Goal: Communication & Community: Answer question/provide support

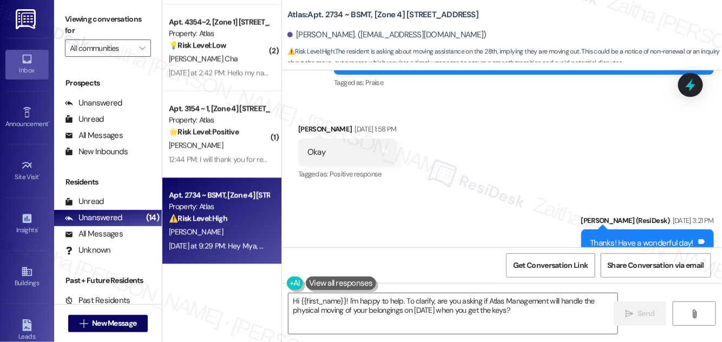
scroll to position [5896, 0]
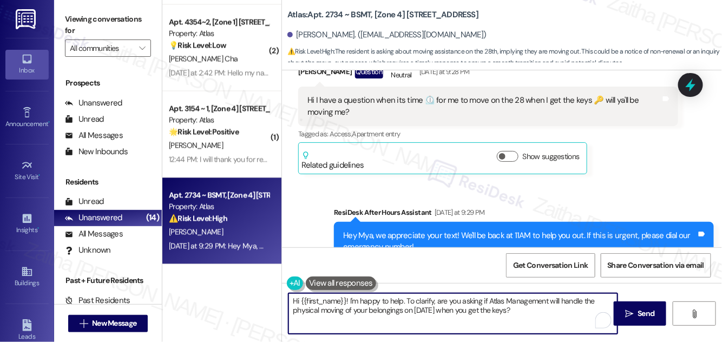
click at [540, 312] on textarea "Hi {{first_name}}! I'm happy to help. To clarify, are you asking if Atlas Manag…" at bounding box center [453, 314] width 329 height 41
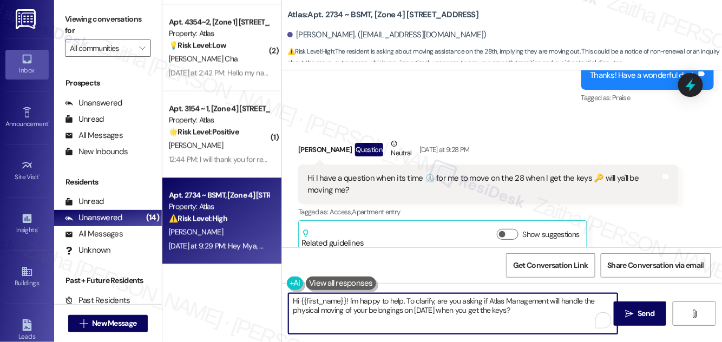
scroll to position [5798, 0]
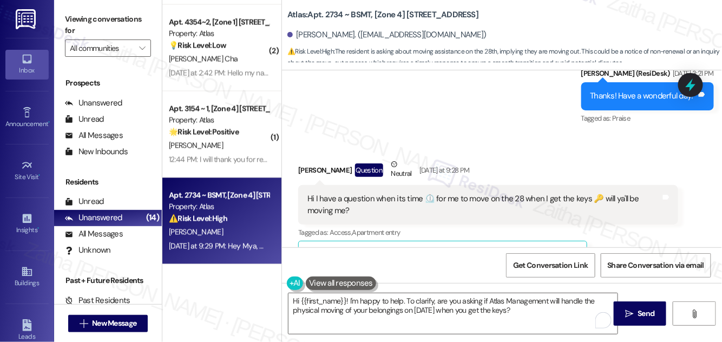
click at [512, 250] on button "Show suggestions" at bounding box center [508, 255] width 22 height 11
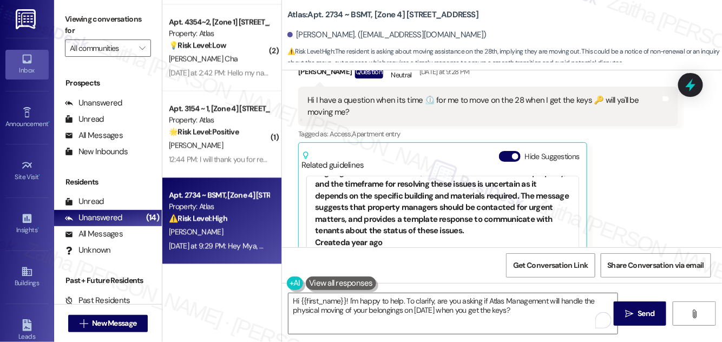
scroll to position [344, 0]
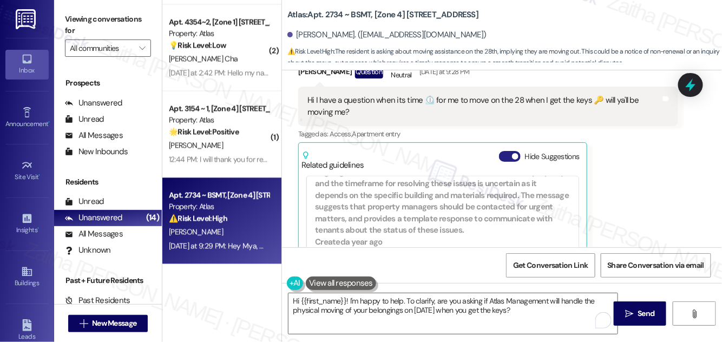
click at [503, 151] on button "Hide Suggestions" at bounding box center [510, 156] width 22 height 11
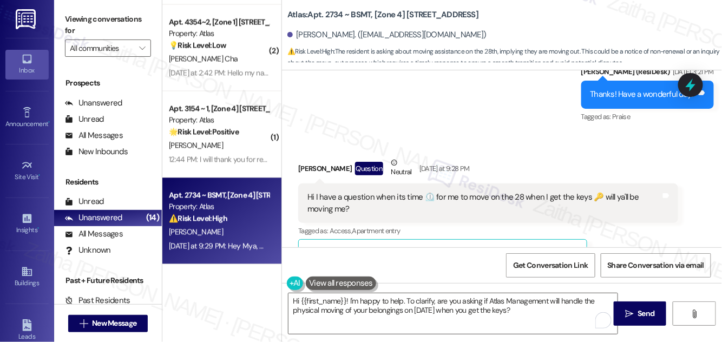
scroll to position [5798, 0]
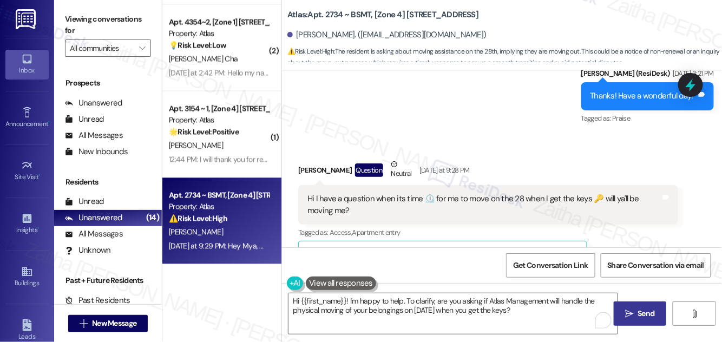
click at [637, 311] on span "Send" at bounding box center [646, 313] width 21 height 11
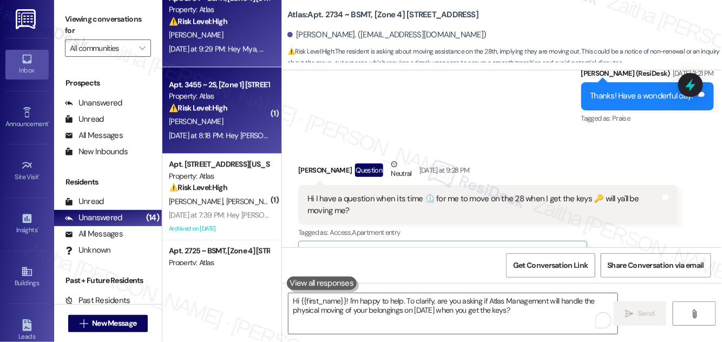
scroll to position [5794, 0]
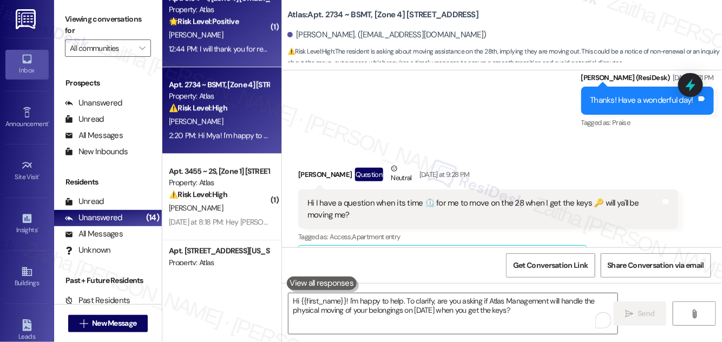
click at [250, 34] on div "[PERSON_NAME]" at bounding box center [219, 35] width 102 height 14
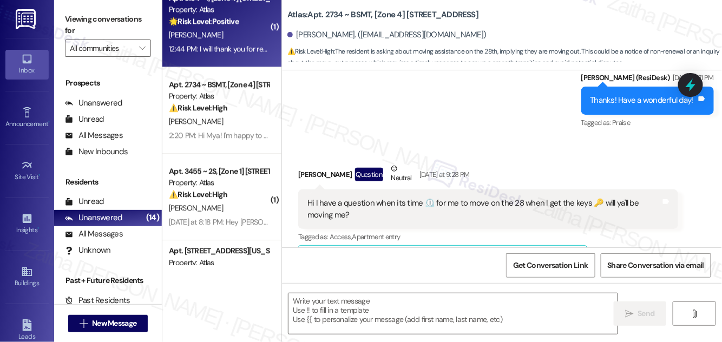
type textarea "Fetching suggested responses. Please feel free to read through the conversation…"
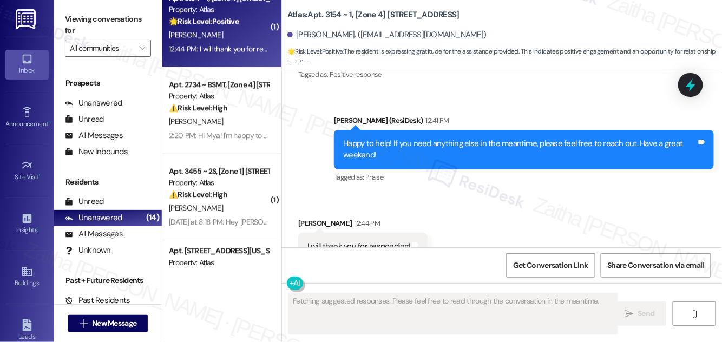
scroll to position [1435, 0]
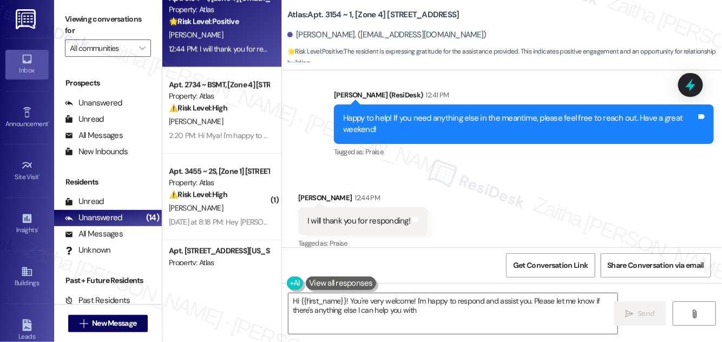
type textarea "Hi {{first_name}}! You're very welcome! I'm happy to respond and assist you. Pl…"
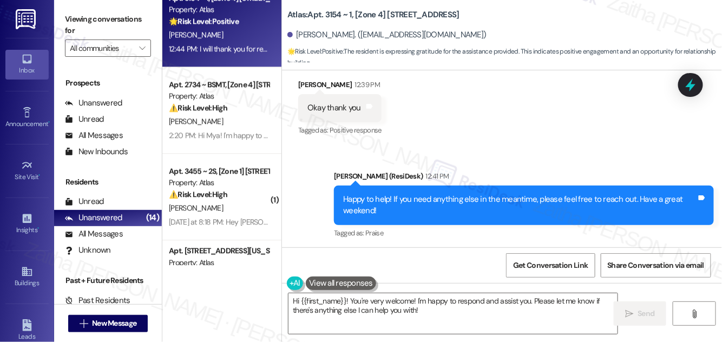
scroll to position [1436, 0]
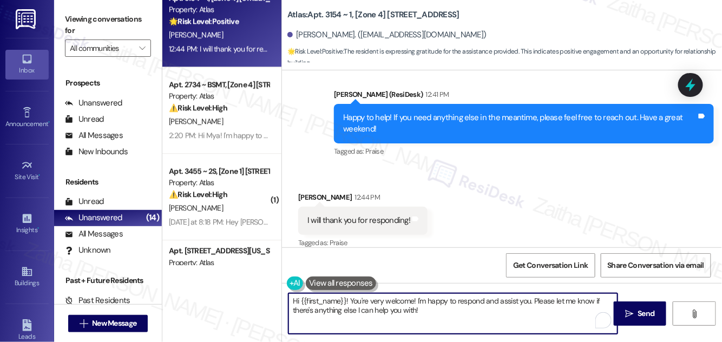
drag, startPoint x: 293, startPoint y: 300, endPoint x: 461, endPoint y: 312, distance: 168.3
click at [461, 312] on textarea "Hi {{first_name}}! You're very welcome! I'm happy to respond and assist you. Pl…" at bounding box center [453, 314] width 329 height 41
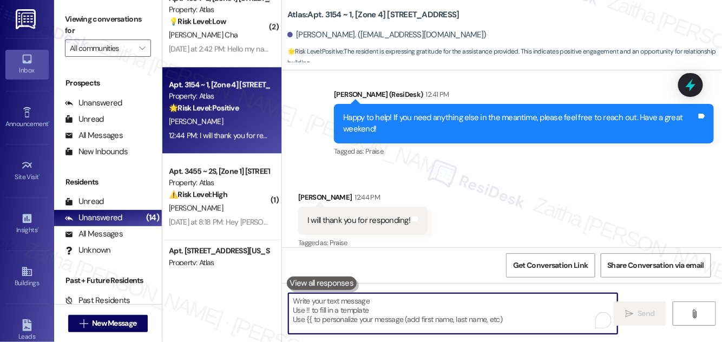
click at [375, 309] on textarea "To enrich screen reader interactions, please activate Accessibility in Grammarl…" at bounding box center [453, 314] width 329 height 41
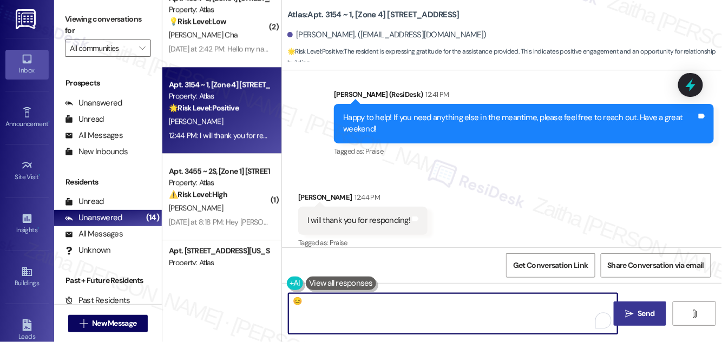
type textarea "😊"
click at [636, 303] on button " Send" at bounding box center [640, 314] width 53 height 24
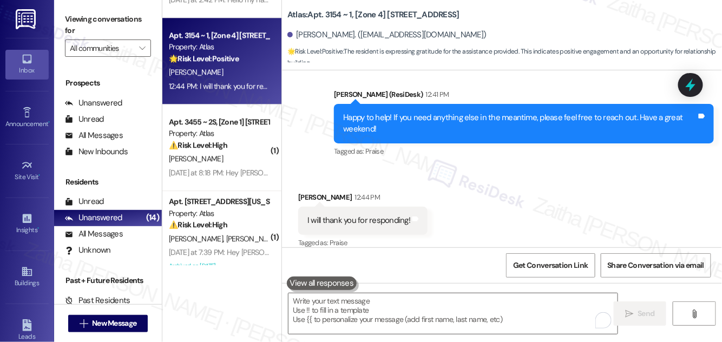
scroll to position [1435, 0]
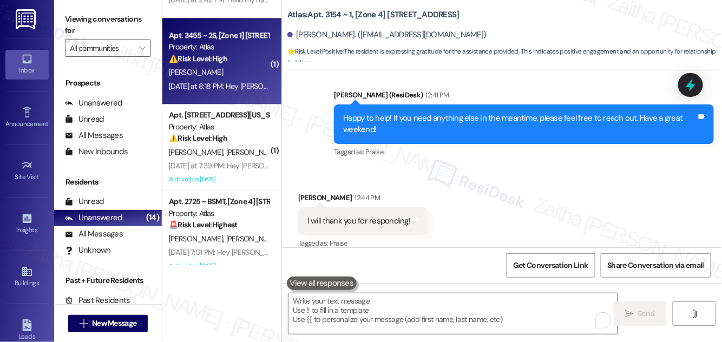
click at [238, 71] on div "[PERSON_NAME]" at bounding box center [219, 73] width 102 height 14
type textarea "Fetching suggested responses. Please feel free to read through the conversation…"
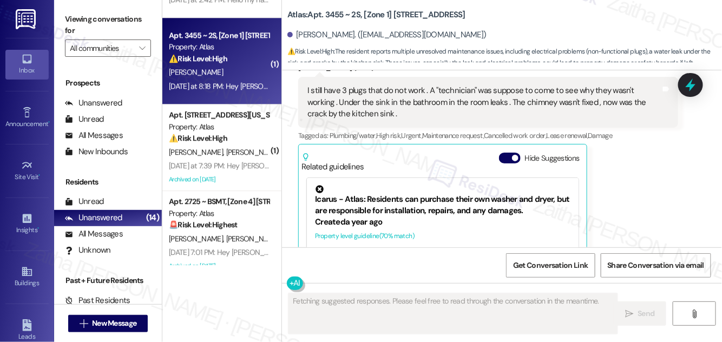
scroll to position [1789, 0]
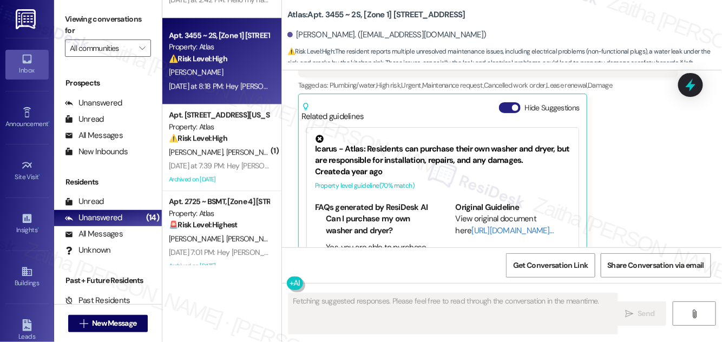
click at [505, 102] on button "Hide Suggestions" at bounding box center [510, 107] width 22 height 11
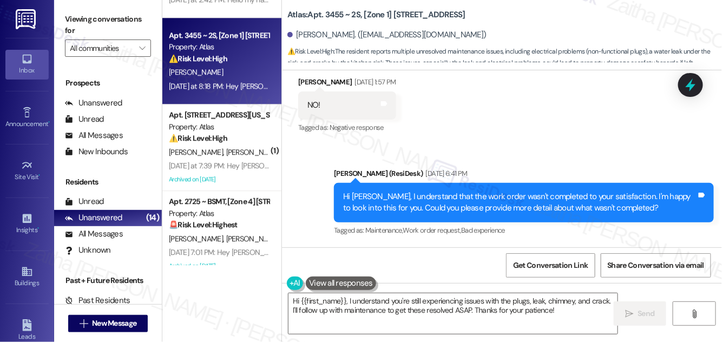
scroll to position [1657, 0]
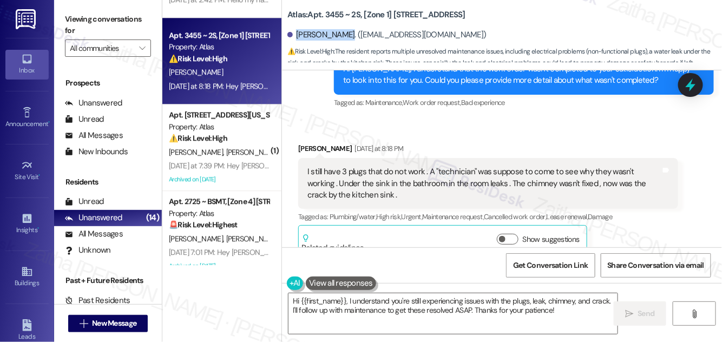
drag, startPoint x: 296, startPoint y: 35, endPoint x: 347, endPoint y: 33, distance: 51.0
click at [348, 33] on div "[PERSON_NAME]. ([EMAIL_ADDRESS][DOMAIN_NAME])" at bounding box center [387, 34] width 199 height 11
copy div "[PERSON_NAME]"
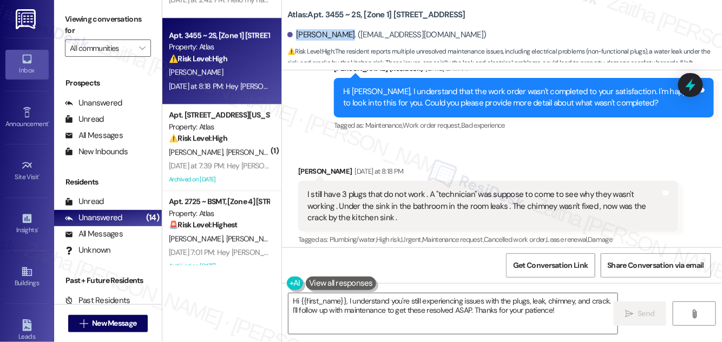
scroll to position [1755, 0]
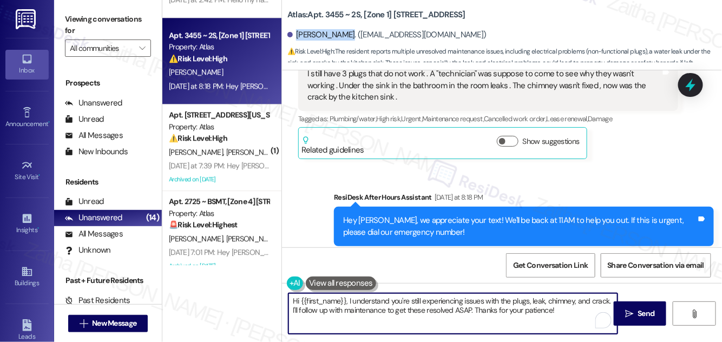
click at [297, 303] on textarea "Hi {{first_name}}, I understand you're still experiencing issues with the plugs…" at bounding box center [453, 314] width 329 height 41
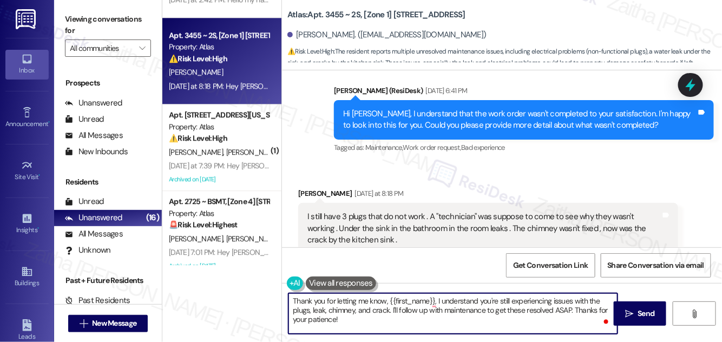
scroll to position [1607, 0]
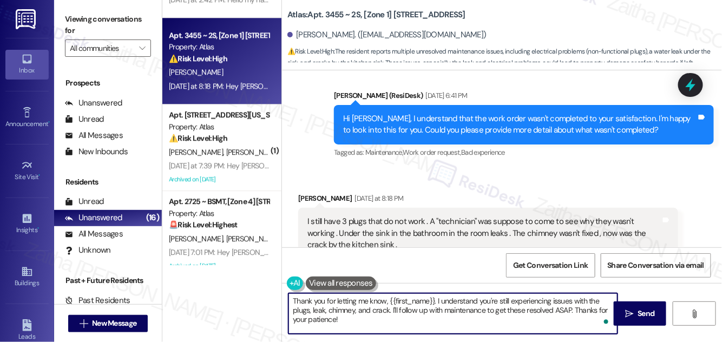
drag, startPoint x: 553, startPoint y: 310, endPoint x: 569, endPoint y: 310, distance: 15.7
click at [569, 310] on textarea "Thank you for letting me know, {{first_name}}. I understand you're still experi…" at bounding box center [453, 314] width 329 height 41
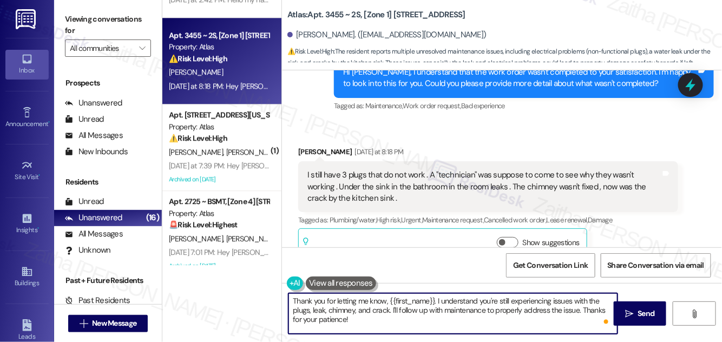
scroll to position [1657, 0]
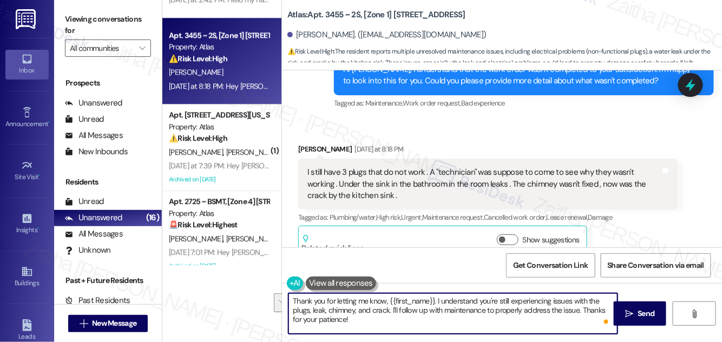
drag, startPoint x: 390, startPoint y: 310, endPoint x: 399, endPoint y: 319, distance: 12.6
click at [399, 319] on textarea "Thank you for letting me know, {{first_name}}. I understand you're still experi…" at bounding box center [453, 314] width 329 height 41
paste textarea "3 outlets in the living room don't work"
click at [355, 335] on div "Thank you for letting me know, {{first_name}}. I understand you're still experi…" at bounding box center [502, 323] width 440 height 81
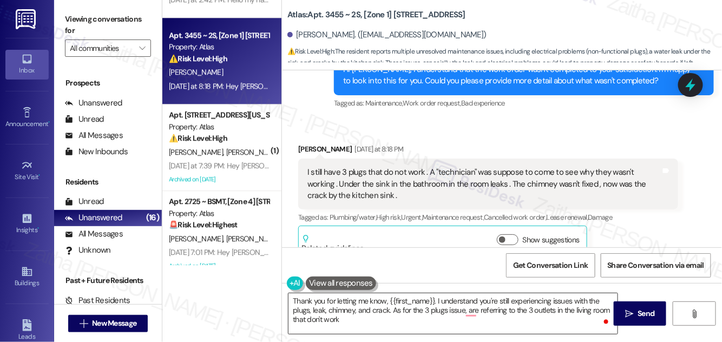
click at [349, 319] on textarea "Thank you for letting me know, {{first_name}}. I understand you're still experi…" at bounding box center [453, 314] width 329 height 41
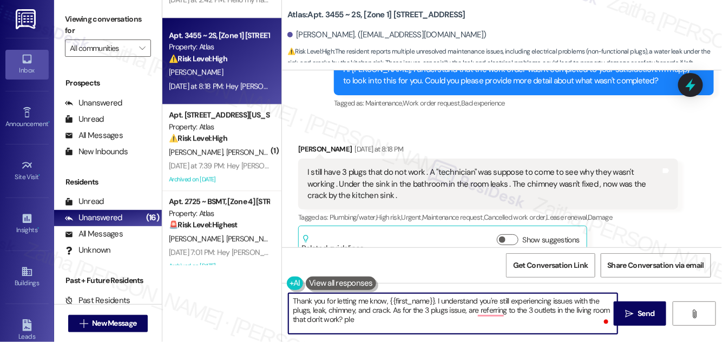
click at [348, 320] on textarea "Thank you for letting me know, {{first_name}}. I understand you're still experi…" at bounding box center [453, 314] width 329 height 41
click at [381, 321] on textarea "Thank you for letting me know, {{first_name}}. I understand you're still experi…" at bounding box center [453, 314] width 329 height 41
type textarea "Thank you for letting me know, {{first_name}}. I understand you're still experi…"
drag, startPoint x: 293, startPoint y: 301, endPoint x: 525, endPoint y: 322, distance: 233.3
click at [525, 322] on textarea "Thank you for letting me know, {{first_name}}. I understand you're still experi…" at bounding box center [453, 314] width 329 height 41
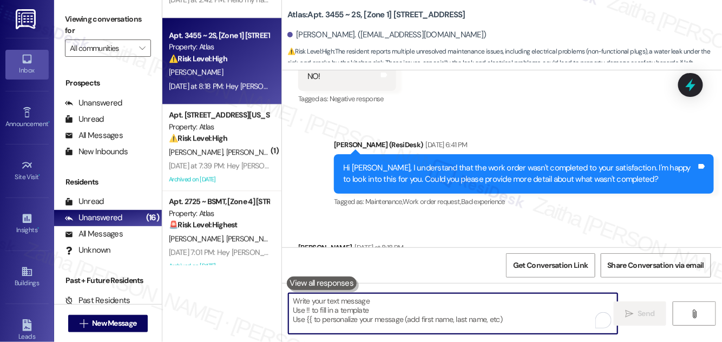
scroll to position [1755, 0]
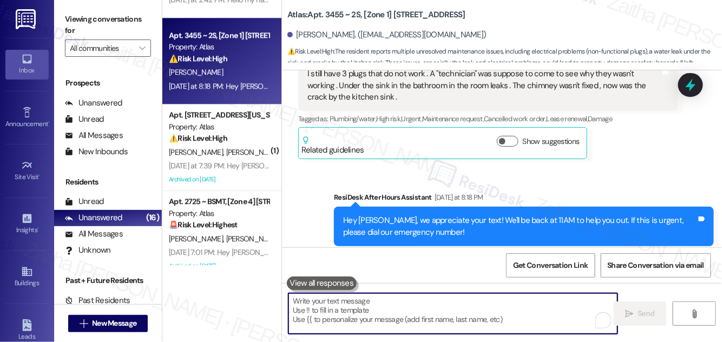
click at [372, 309] on textarea "To enrich screen reader interactions, please activate Accessibility in Grammarl…" at bounding box center [453, 314] width 329 height 41
paste textarea "Thank you for letting me know, {{first_name}}. I understand you’re still experi…"
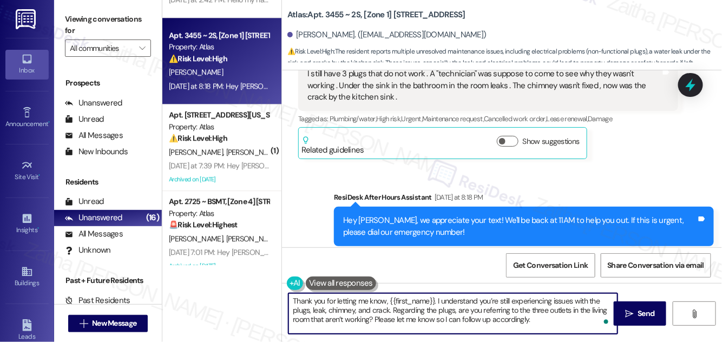
type textarea "Thank you for letting me know, {{first_name}}. I understand you’re still experi…"
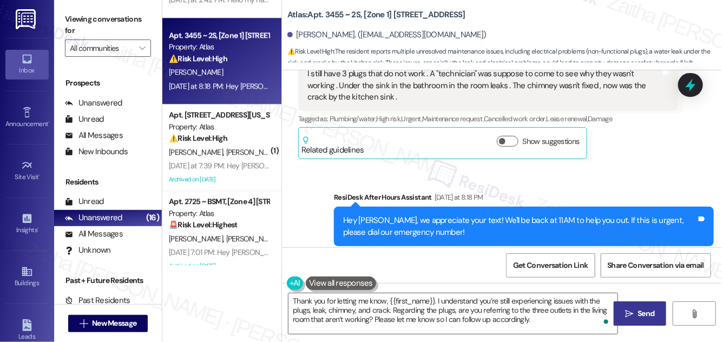
click at [634, 307] on button " Send" at bounding box center [640, 314] width 53 height 24
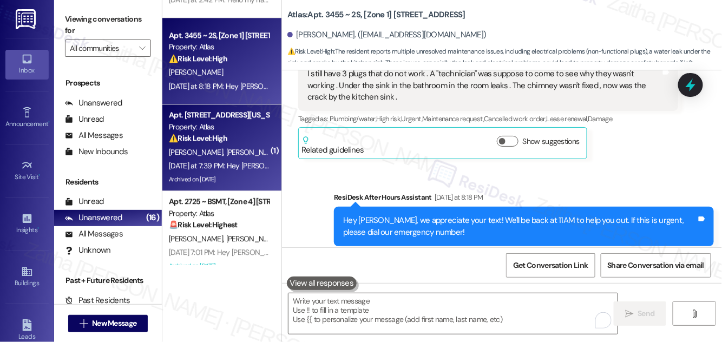
click at [261, 146] on div "[PERSON_NAME] [PERSON_NAME]" at bounding box center [219, 153] width 102 height 14
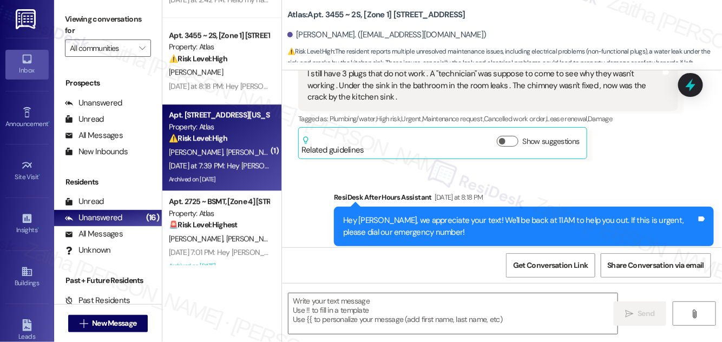
type textarea "Fetching suggested responses. Please feel free to read through the conversation…"
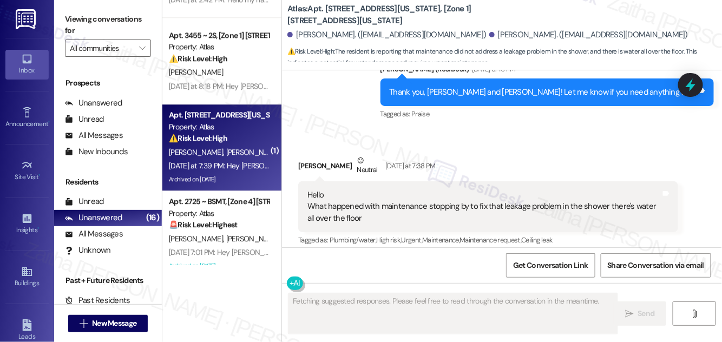
scroll to position [2565, 0]
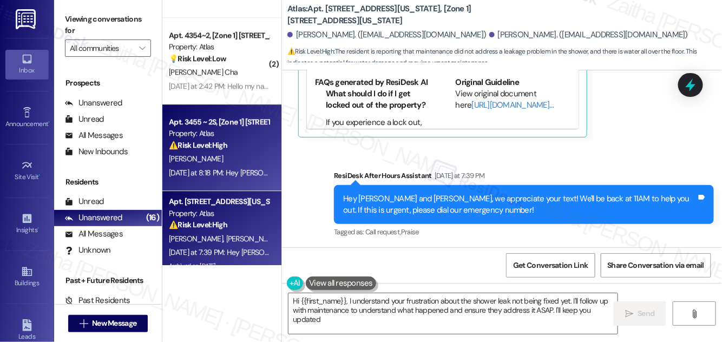
type textarea "Hi {{first_name}}, I understand your frustration about the shower leak not bein…"
click at [259, 153] on div "[PERSON_NAME]" at bounding box center [219, 159] width 102 height 14
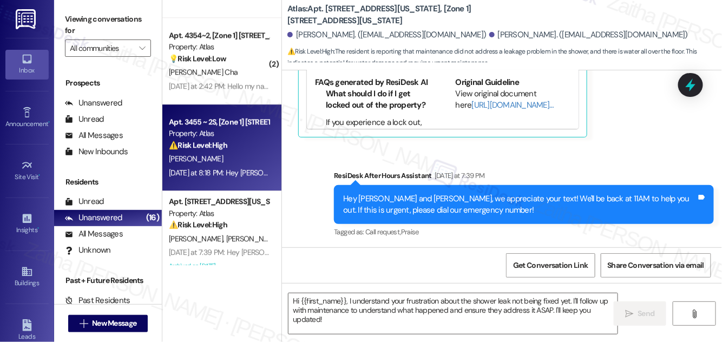
type textarea "Fetching suggested responses. Please feel free to read through the conversation…"
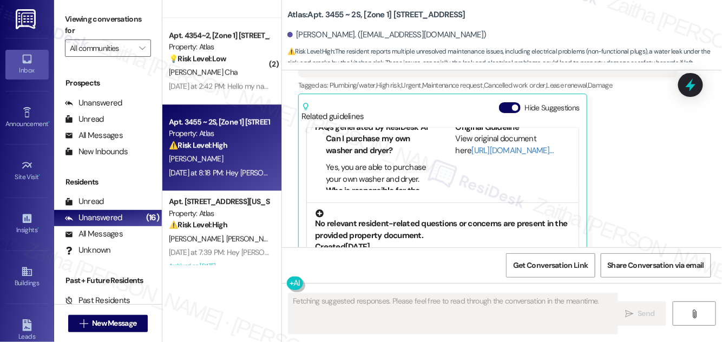
scroll to position [147, 0]
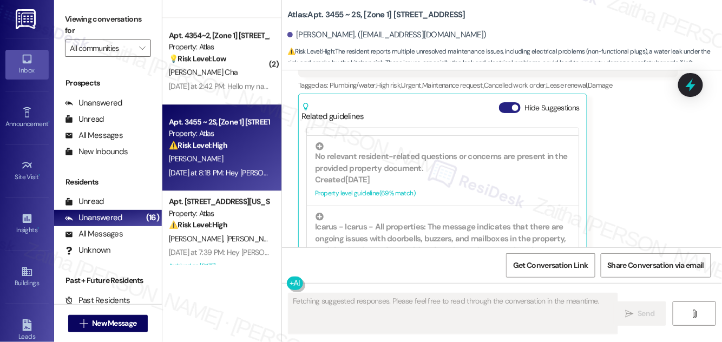
click at [510, 102] on button "Hide Suggestions" at bounding box center [510, 107] width 22 height 11
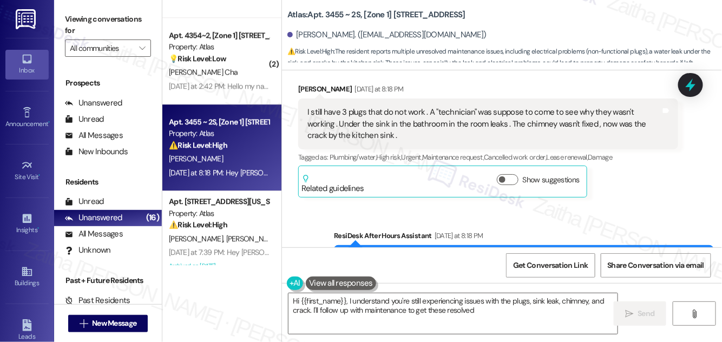
scroll to position [1755, 0]
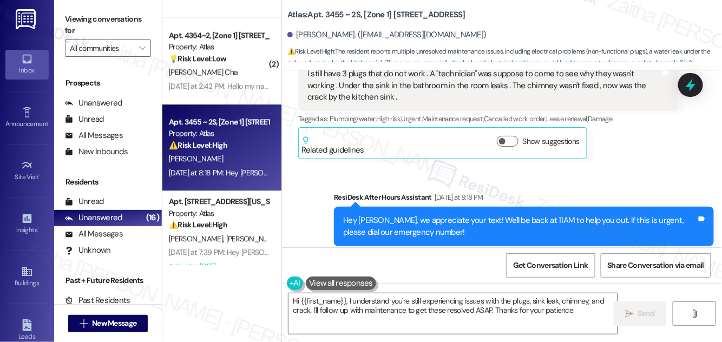
type textarea "Hi {{first_name}}, I understand you're still experiencing issues with the plugs…"
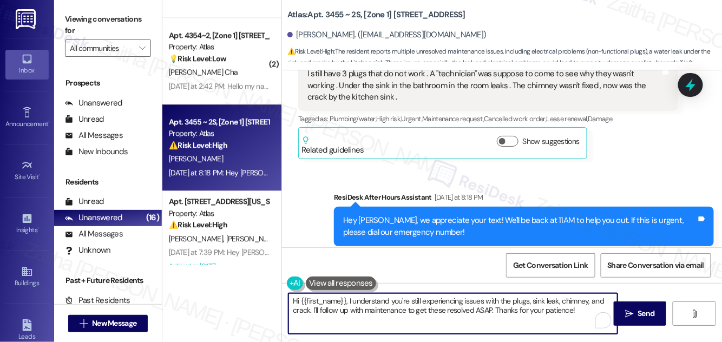
drag, startPoint x: 291, startPoint y: 300, endPoint x: 590, endPoint y: 309, distance: 299.1
click at [590, 309] on textarea "Hi {{first_name}}, I understand you're still experiencing issues with the plugs…" at bounding box center [453, 314] width 329 height 41
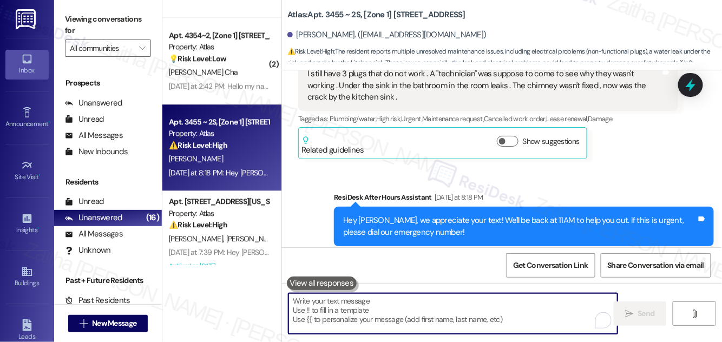
paste textarea "Thank you for letting me know, {{first_name}}. I understand you’re still experi…"
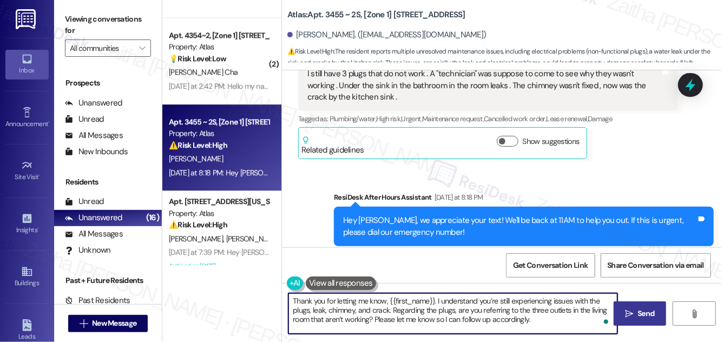
type textarea "Thank you for letting me know, {{first_name}}. I understand you’re still experi…"
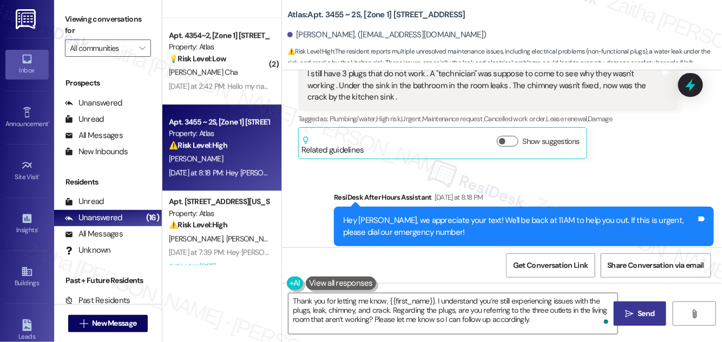
click at [658, 311] on button " Send" at bounding box center [640, 314] width 53 height 24
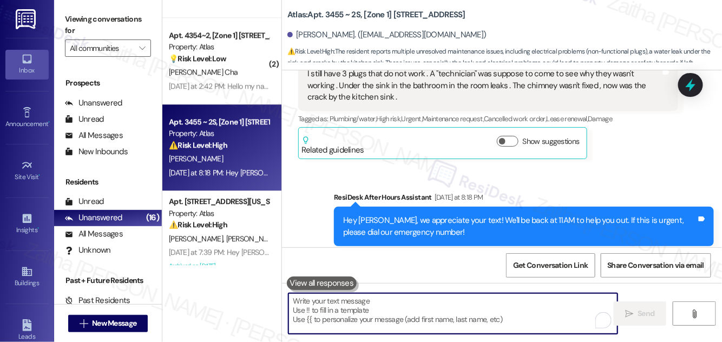
click at [399, 304] on textarea "To enrich screen reader interactions, please activate Accessibility in Grammarl…" at bounding box center [453, 314] width 329 height 41
paste textarea "Thank you for letting me know, {{first_name}}. I understand you’re still experi…"
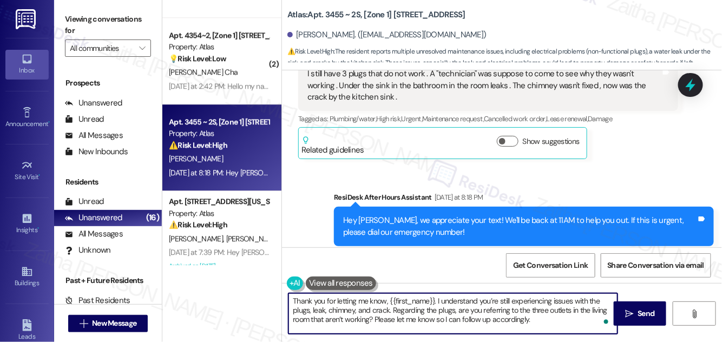
click at [561, 299] on textarea "Thank you for letting me know, {{first_name}}. I understand you’re still experi…" at bounding box center [453, 314] width 329 height 41
type textarea "Thank you for letting me know, {{first_name}}. I understand your concerns with …"
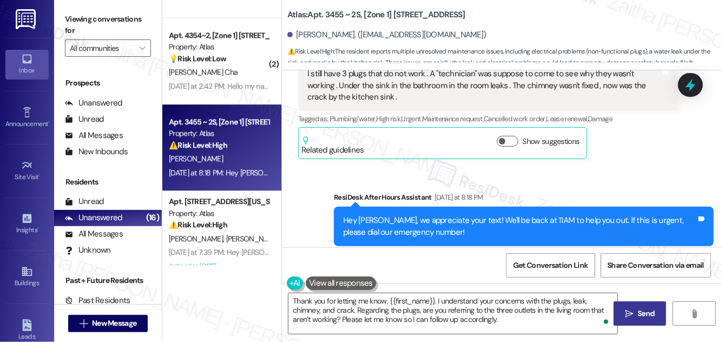
click at [648, 312] on span "Send" at bounding box center [646, 313] width 17 height 11
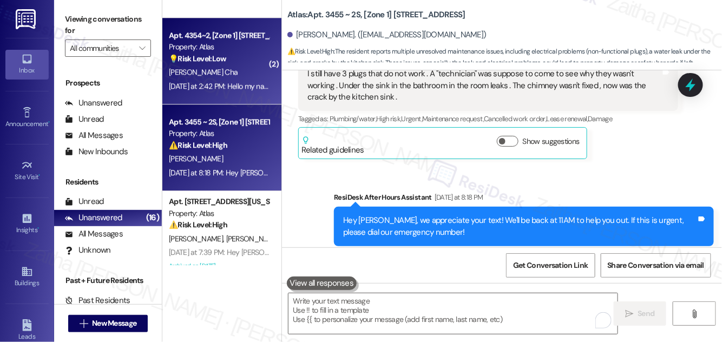
click at [242, 69] on div "[PERSON_NAME] Cha" at bounding box center [219, 73] width 102 height 14
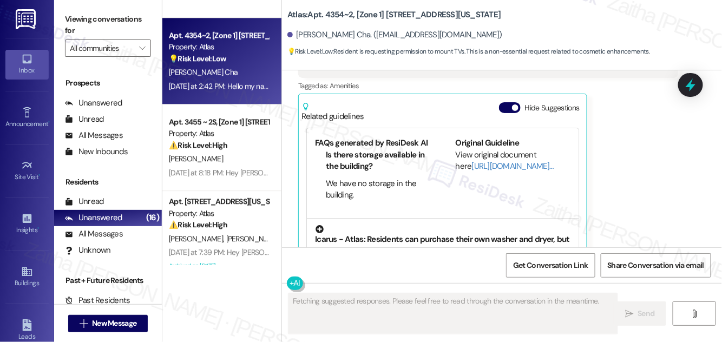
scroll to position [197, 0]
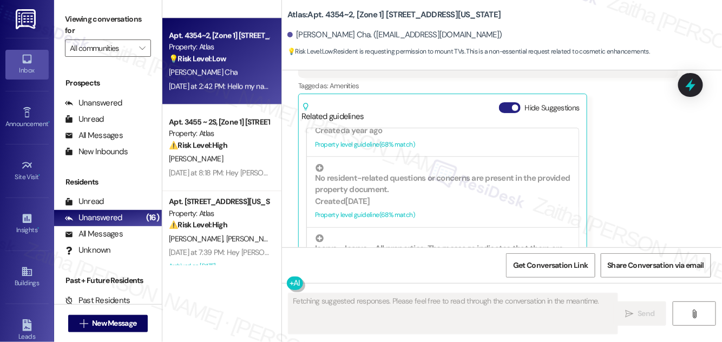
click at [510, 102] on button "Hide Suggestions" at bounding box center [510, 107] width 22 height 11
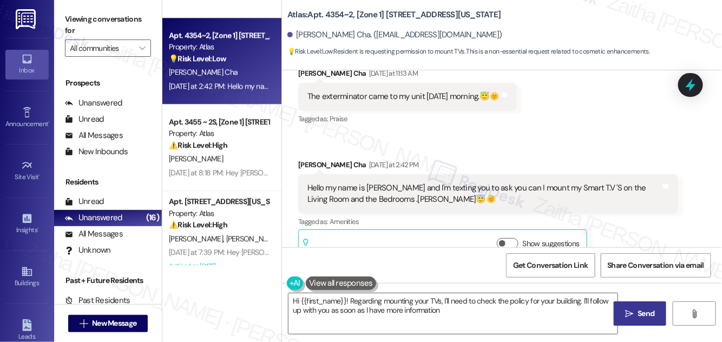
type textarea "Hi {{first_name}}! Regarding mounting your TVs, I'll need to check the policy f…"
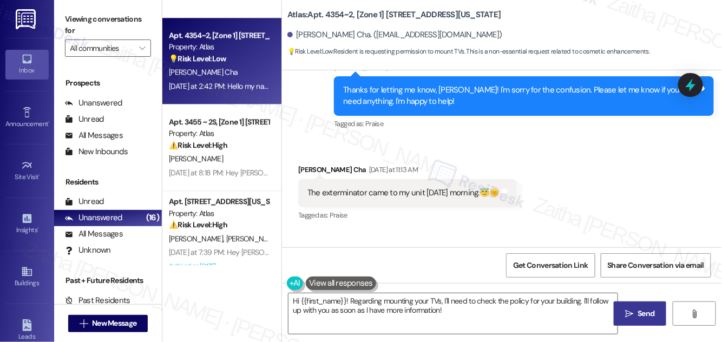
scroll to position [866, 0]
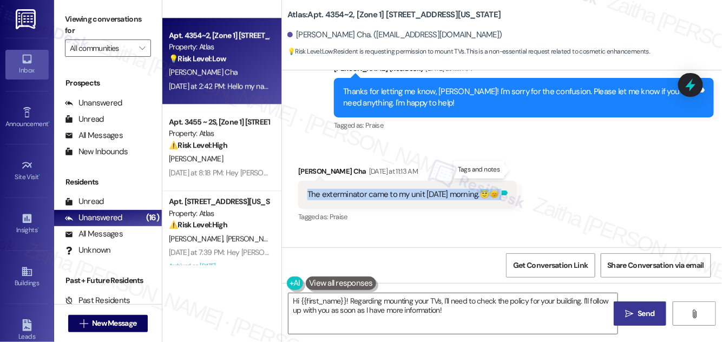
drag, startPoint x: 306, startPoint y: 168, endPoint x: 513, endPoint y: 173, distance: 207.5
click at [513, 181] on div "The exterminator came to my unit [DATE] morning.😇🌞 Tags and notes" at bounding box center [407, 195] width 219 height 28
copy div "The exterminator came to my unit [DATE] morning.😇🌞 Tags and notes"
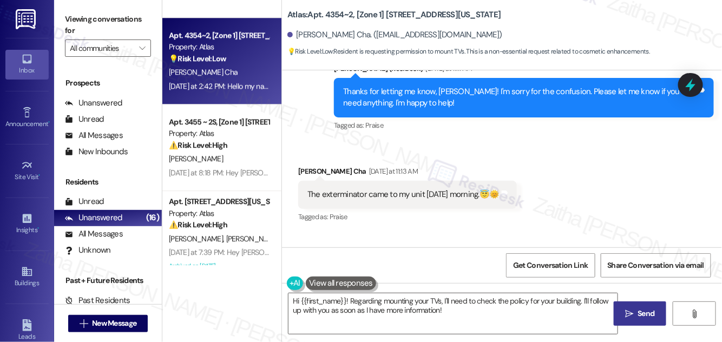
click at [494, 141] on div "Received via SMS [PERSON_NAME] Cha [DATE] at 11:13 AM The exterminator came to …" at bounding box center [502, 254] width 440 height 226
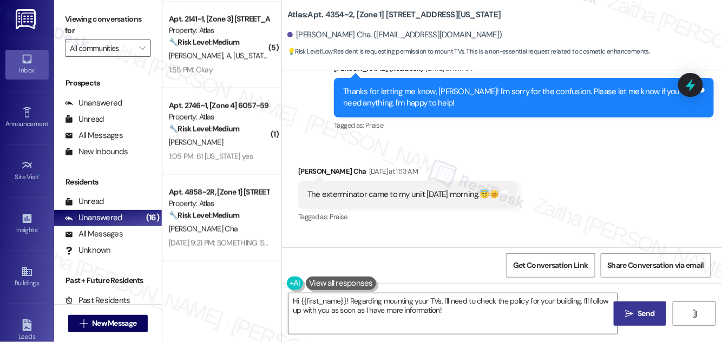
scroll to position [185, 0]
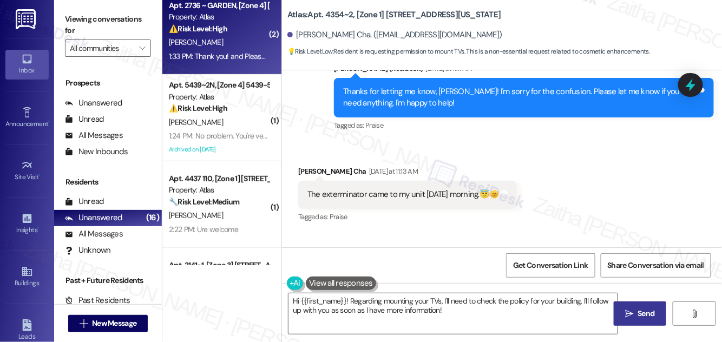
click at [235, 49] on div "[PERSON_NAME]" at bounding box center [219, 43] width 102 height 14
type textarea "Fetching suggested responses. Please feel free to read through the conversation…"
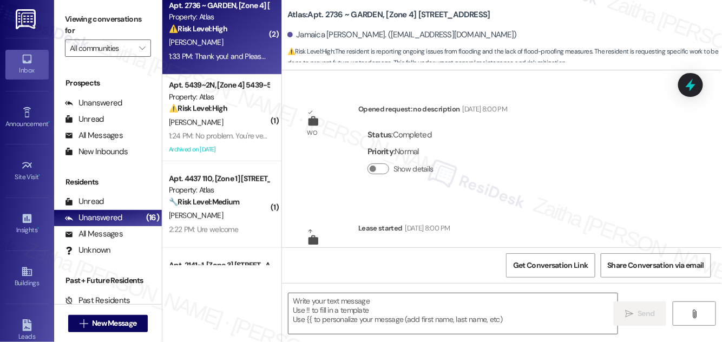
scroll to position [1915, 0]
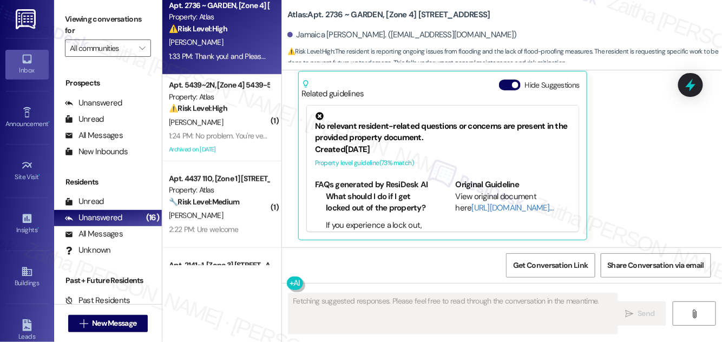
click at [505, 82] on button "Hide Suggestions" at bounding box center [510, 85] width 22 height 11
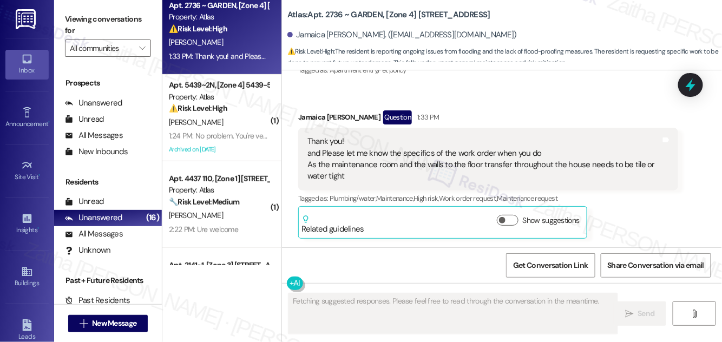
scroll to position [1778, 0]
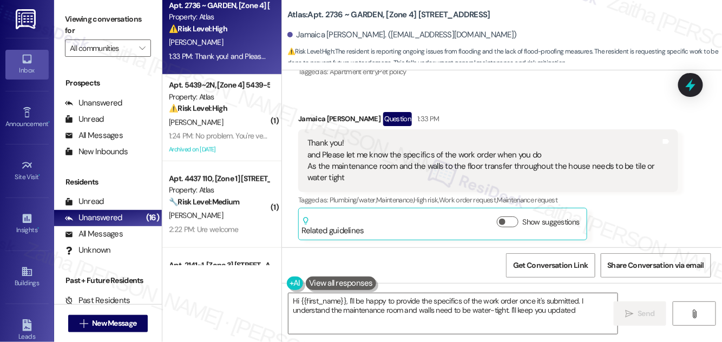
type textarea "Hi {{first_name}}, I'll be happy to provide the specifics of the work order onc…"
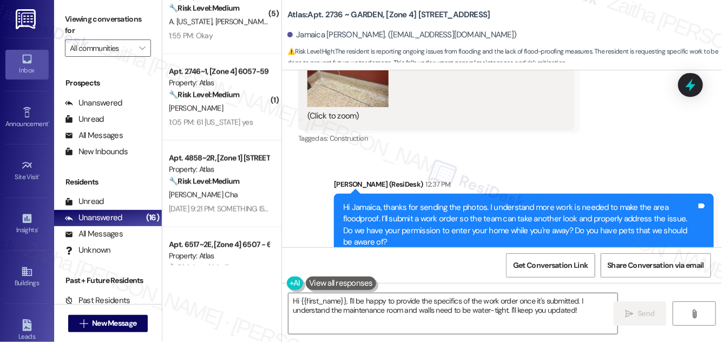
scroll to position [481, 0]
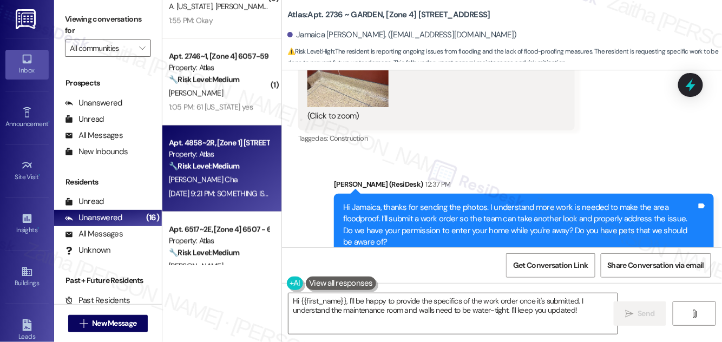
click at [237, 176] on div "[PERSON_NAME] Cha" at bounding box center [219, 180] width 102 height 14
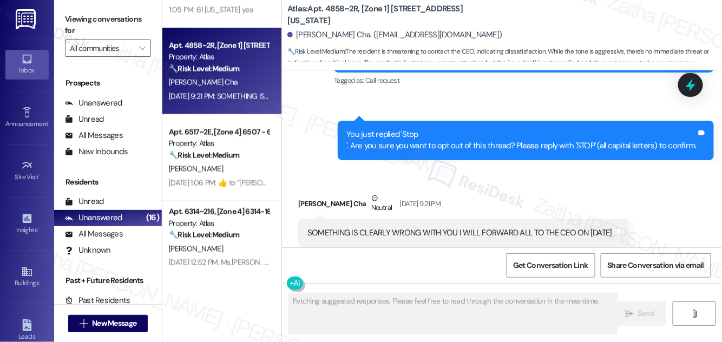
scroll to position [579, 0]
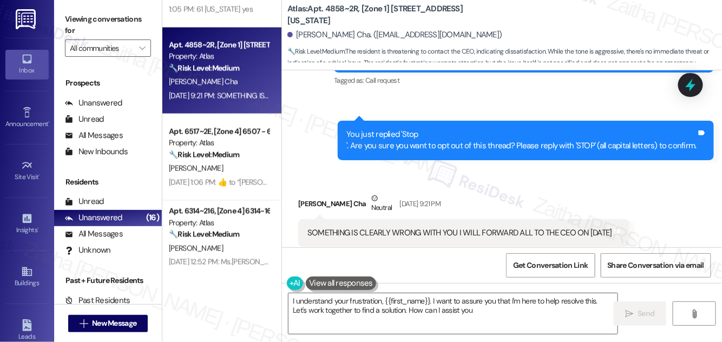
type textarea "I understand your frustration, {{first_name}}. I want to assure you that I'm he…"
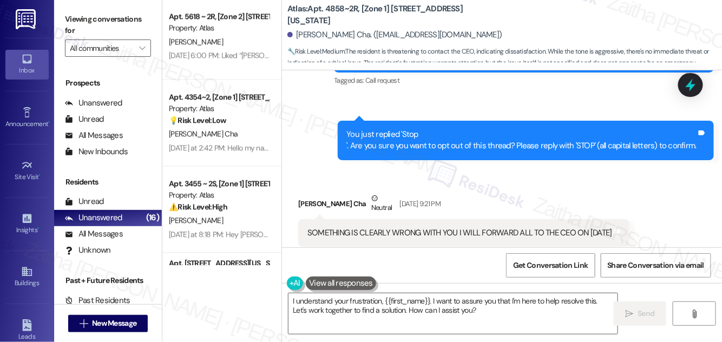
scroll to position [875, 0]
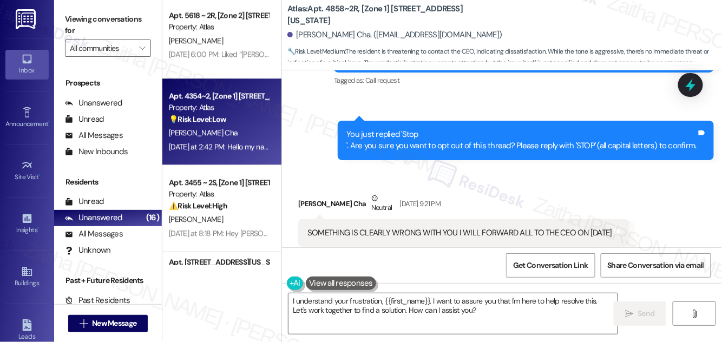
click at [236, 134] on div "[PERSON_NAME] Cha" at bounding box center [219, 133] width 102 height 14
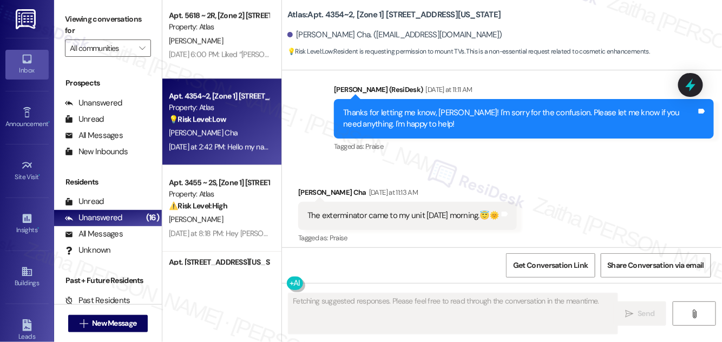
scroll to position [1100, 0]
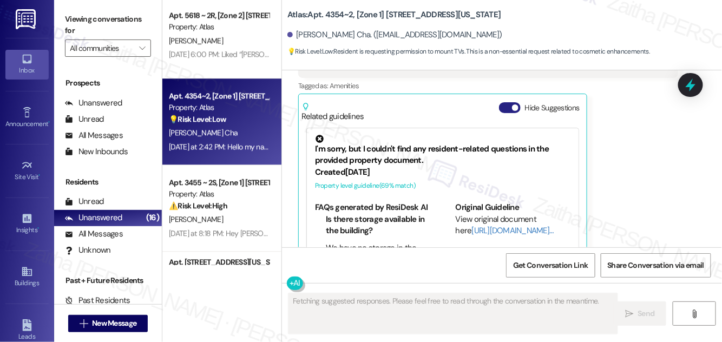
click at [504, 102] on button "Hide Suggestions" at bounding box center [510, 107] width 22 height 11
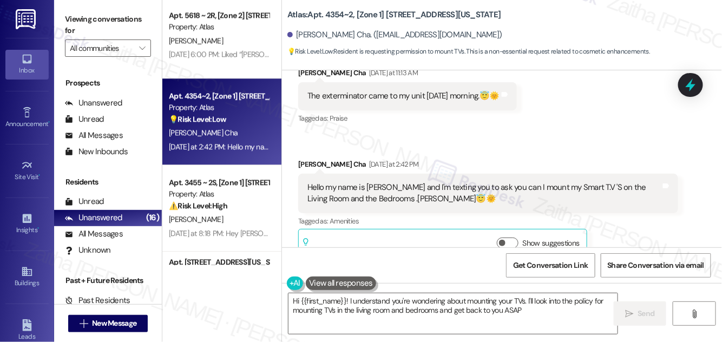
type textarea "Hi {{first_name}}! I understand you're wondering about mounting your TVs. I'll …"
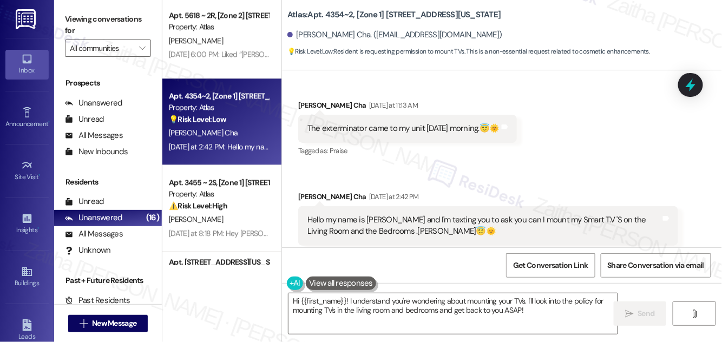
scroll to position [915, 0]
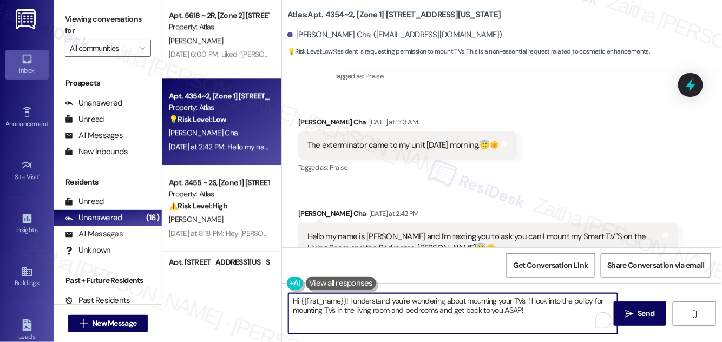
drag, startPoint x: 291, startPoint y: 301, endPoint x: 533, endPoint y: 306, distance: 242.1
click at [533, 306] on textarea "Hi {{first_name}}! I understand you're wondering about mounting your TVs. I'll …" at bounding box center [453, 314] width 329 height 41
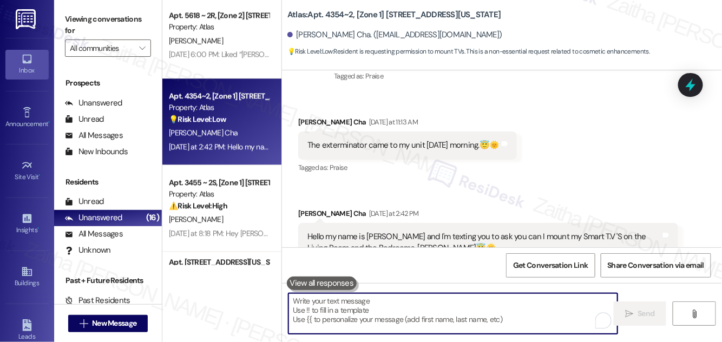
paste textarea "That’s great to hear, {{first_name}}! I’m glad the exterminator was able to sto…"
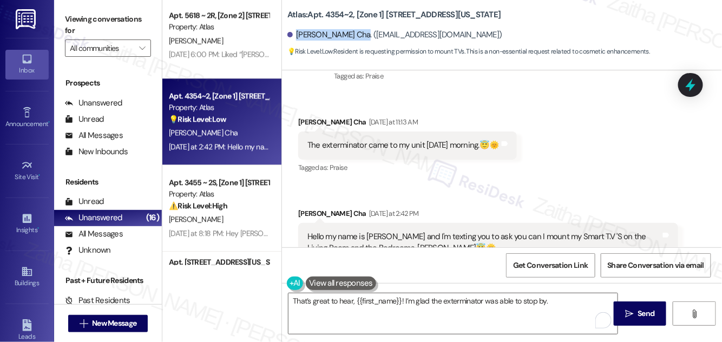
drag, startPoint x: 295, startPoint y: 31, endPoint x: 349, endPoint y: 32, distance: 53.6
click at [349, 32] on div "[PERSON_NAME] Cha. ([EMAIL_ADDRESS][DOMAIN_NAME])" at bounding box center [395, 34] width 215 height 11
copy div "[PERSON_NAME] Cha"
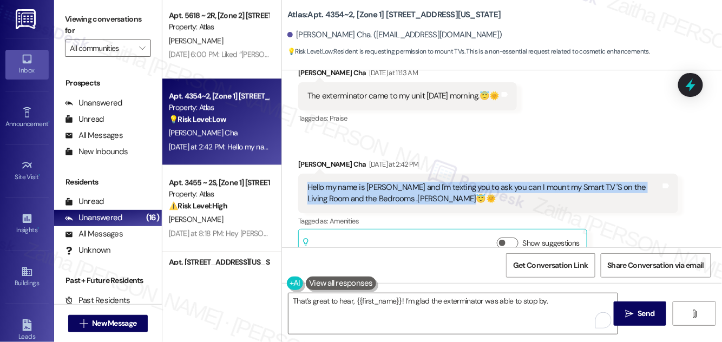
drag, startPoint x: 309, startPoint y: 162, endPoint x: 468, endPoint y: 181, distance: 159.7
click at [468, 182] on div "Hello my name is [PERSON_NAME] and I'm texting you to ask you can I mount my Sm…" at bounding box center [485, 193] width 354 height 23
copy div "Hello my name is [PERSON_NAME] and I'm texting you to ask you can I mount my Sm…"
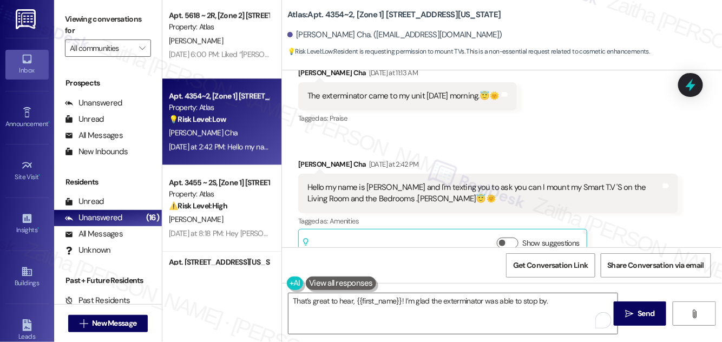
click at [537, 123] on div "Received via SMS [PERSON_NAME] Cha [DATE] at 11:13 AM The exterminator came to …" at bounding box center [502, 156] width 440 height 226
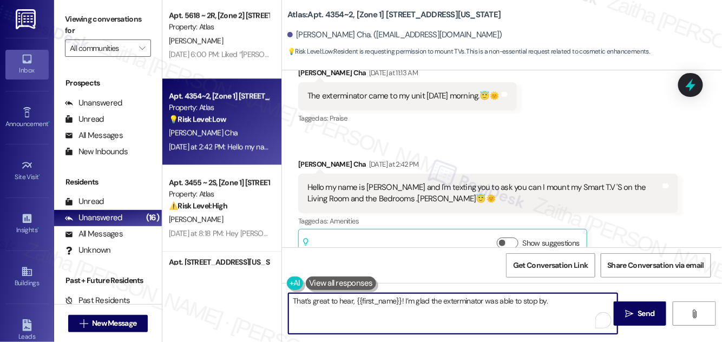
click at [558, 301] on textarea "That’s great to hear, {{first_name}}! I’m glad the exterminator was able to sto…" at bounding box center [453, 314] width 329 height 41
paste textarea "I’ll go ahead and submit a work order so the team can review your request to mo…"
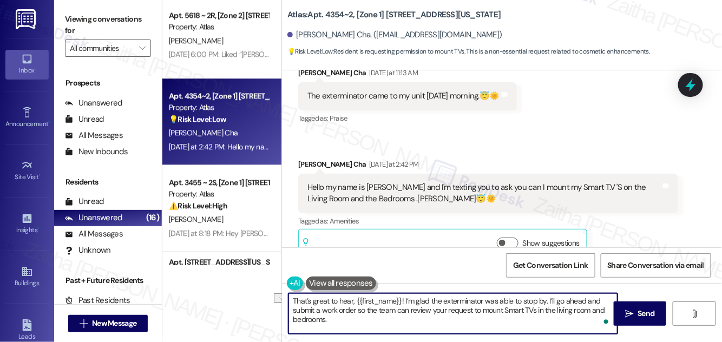
drag, startPoint x: 358, startPoint y: 309, endPoint x: 477, endPoint y: 304, distance: 119.2
click at [473, 311] on textarea "That’s great to hear, {{first_name}}! I’m glad the exterminator was able to sto…" at bounding box center [453, 314] width 329 height 41
click at [544, 310] on textarea "That’s great to hear, {{first_name}}! I’m glad the exterminator was able to sto…" at bounding box center [453, 314] width 329 height 41
paste textarea "Do we have your permission to enter during your absence? Do you have pets that …"
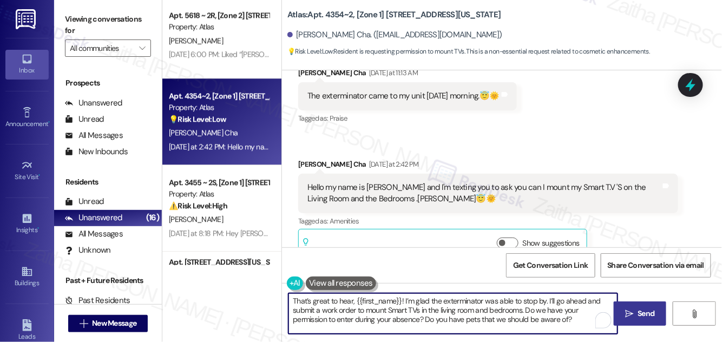
type textarea "That’s great to hear, {{first_name}}! I’m glad the exterminator was able to sto…"
click at [646, 313] on span "Send" at bounding box center [646, 313] width 17 height 11
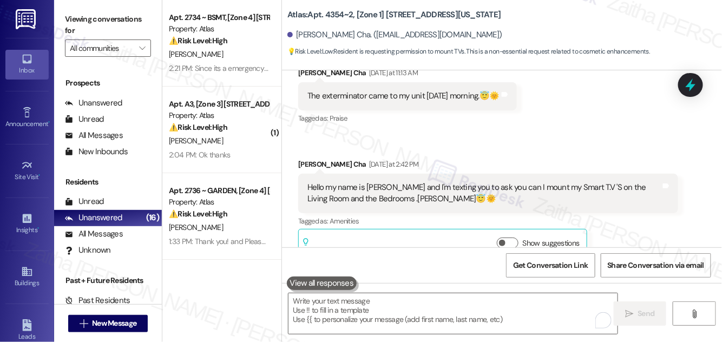
scroll to position [963, 0]
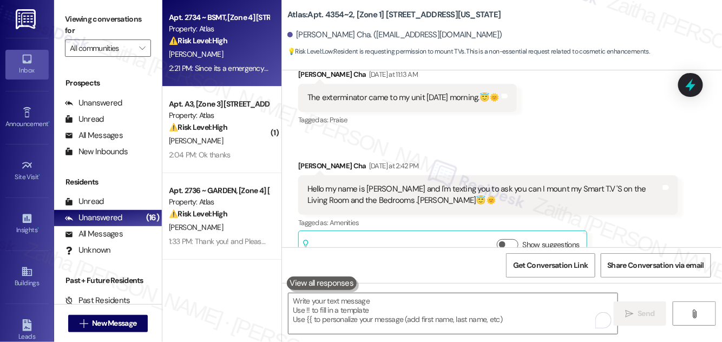
click at [258, 41] on div "⚠️ Risk Level: High The resident is inquiring about moving assistance on the da…" at bounding box center [219, 40] width 100 height 11
type textarea "Fetching suggested responses. Please feel free to read through the conversation…"
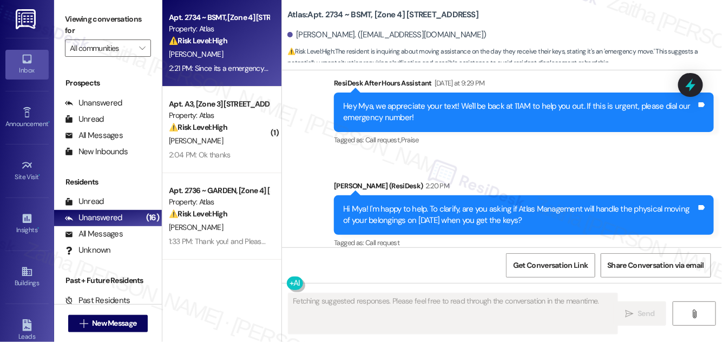
scroll to position [6019, 0]
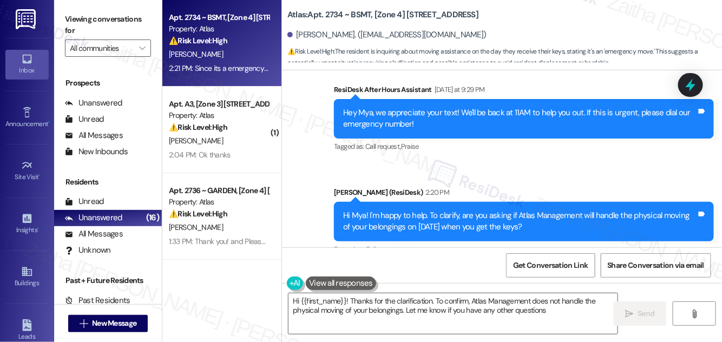
type textarea "Hi {{first_name}}! Thanks for the clarification. To confirm, Atlas Management d…"
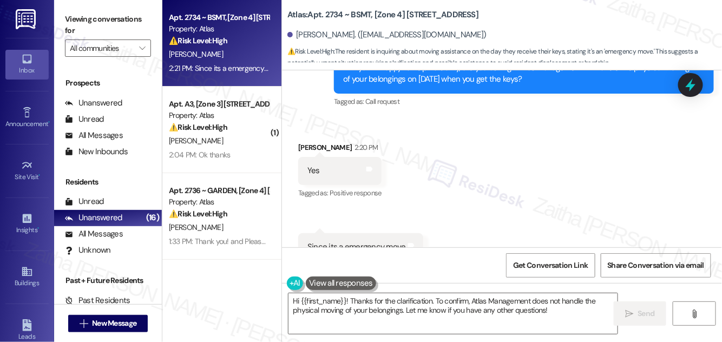
scroll to position [6168, 0]
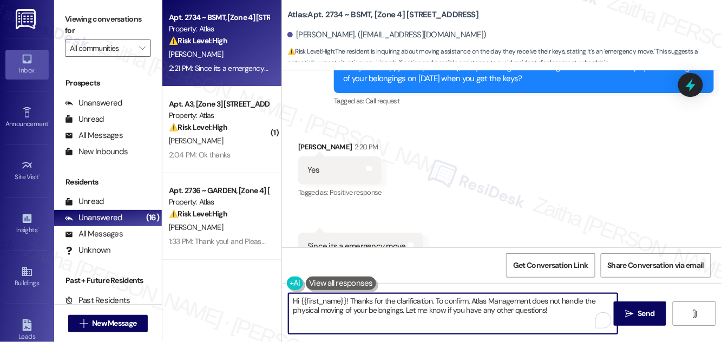
drag, startPoint x: 349, startPoint y: 300, endPoint x: 290, endPoint y: 300, distance: 59.0
click at [290, 300] on textarea "Hi {{first_name}}! Thanks for the clarification. To confirm, Atlas Management d…" at bounding box center [453, 314] width 329 height 41
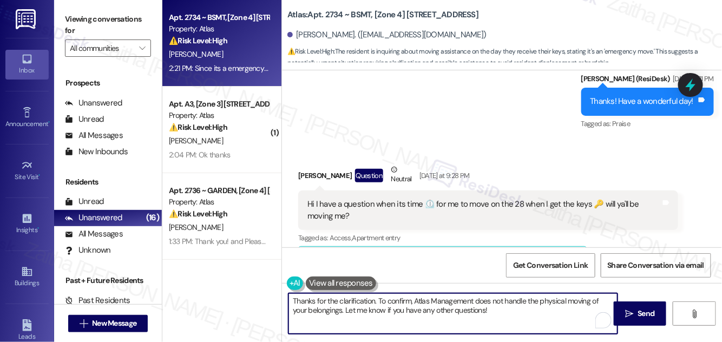
scroll to position [5823, 0]
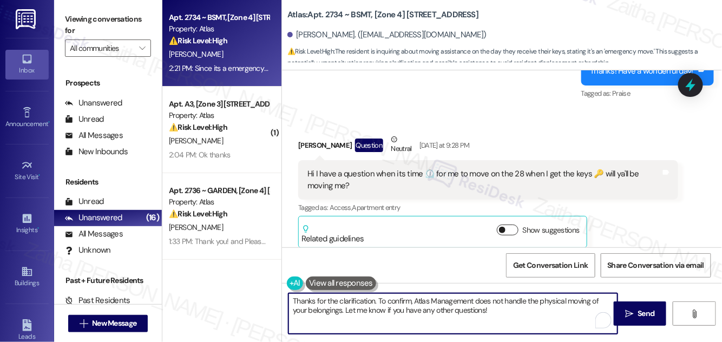
click at [513, 225] on button "Show suggestions" at bounding box center [508, 230] width 22 height 11
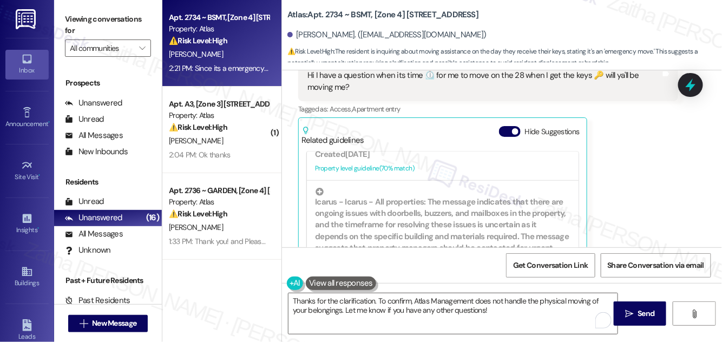
scroll to position [295, 0]
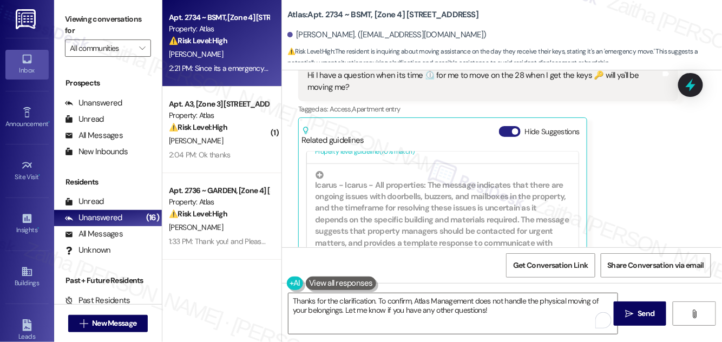
click at [508, 126] on button "Hide Suggestions" at bounding box center [510, 131] width 22 height 11
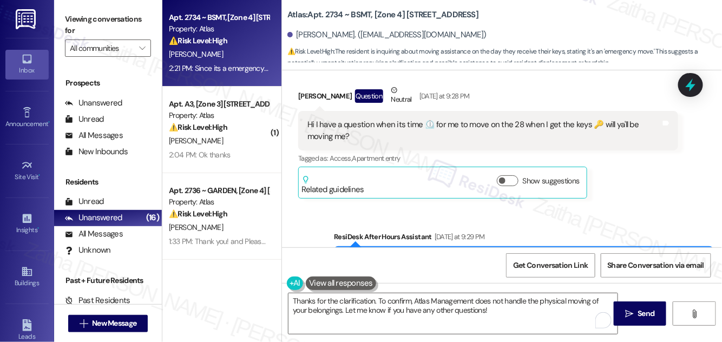
scroll to position [5823, 0]
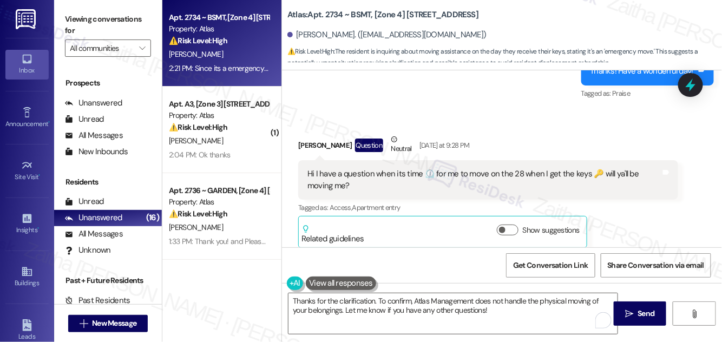
click at [307, 168] on div "Hi I have a question when its time ⏲️ for me to move on the 28 when I get the k…" at bounding box center [485, 179] width 356 height 23
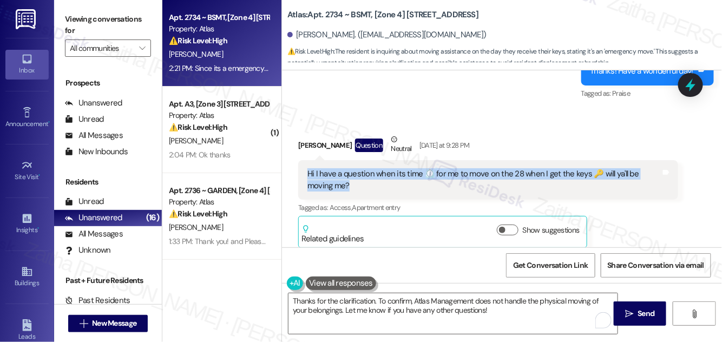
drag, startPoint x: 306, startPoint y: 136, endPoint x: 374, endPoint y: 151, distance: 69.4
click at [374, 168] on div "Hi I have a question when its time ⏲️ for me to move on the 28 when I get the k…" at bounding box center [485, 179] width 356 height 23
copy div "Hi I have a question when its time ⏲️ for me to move on the 28 when I get the k…"
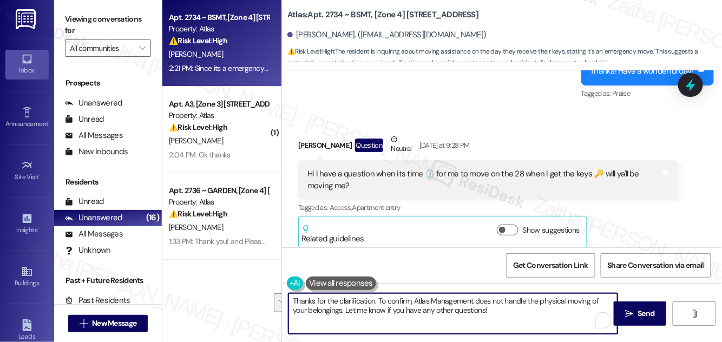
drag, startPoint x: 379, startPoint y: 298, endPoint x: 490, endPoint y: 312, distance: 111.9
click at [488, 312] on textarea "Thanks for the clarification. To confirm, Atlas Management does not handle the …" at bounding box center [453, 314] width 329 height 41
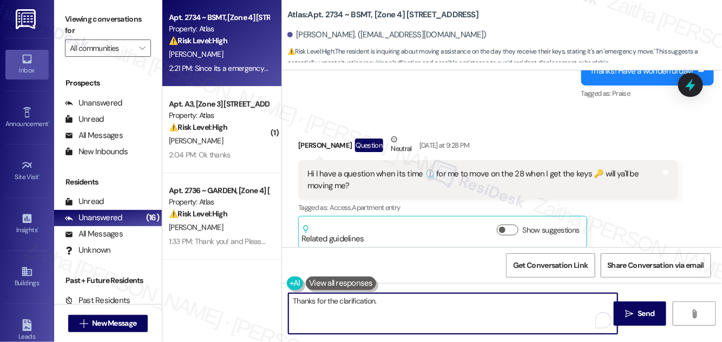
paste textarea "I’ll confirm with the team regarding the move on the 28th and whether assistanc…"
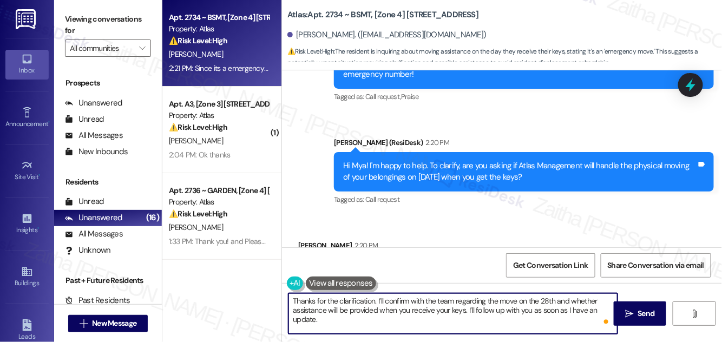
scroll to position [6168, 0]
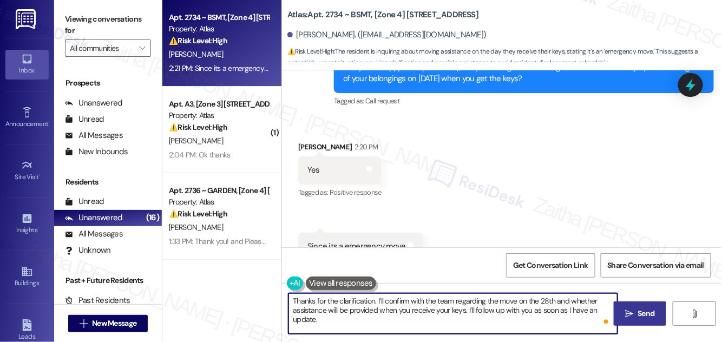
type textarea "Thanks for the clarification. I’ll confirm with the team regarding the move on …"
click at [643, 315] on span "Send" at bounding box center [646, 313] width 17 height 11
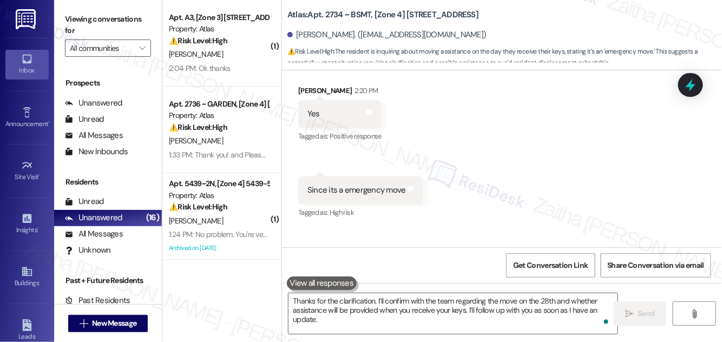
scroll to position [6266, 0]
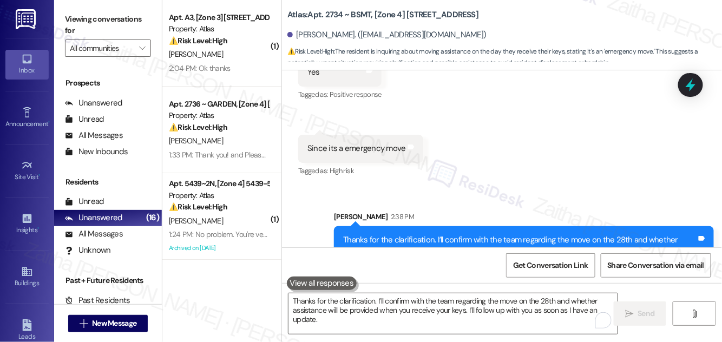
click at [557, 134] on div "Received via SMS Mya Harvey 2:20 PM Yes Tags and notes Tagged as: Positive resp…" at bounding box center [502, 103] width 440 height 168
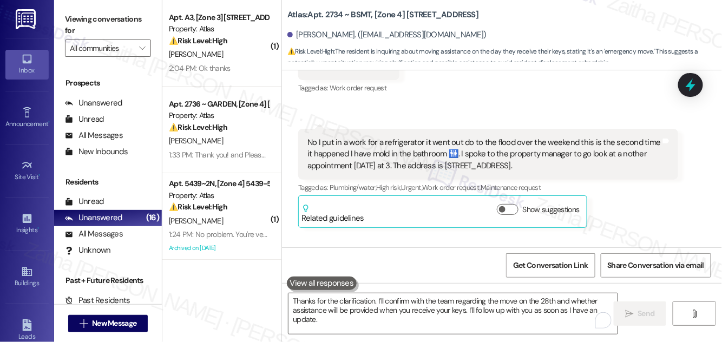
scroll to position [4888, 0]
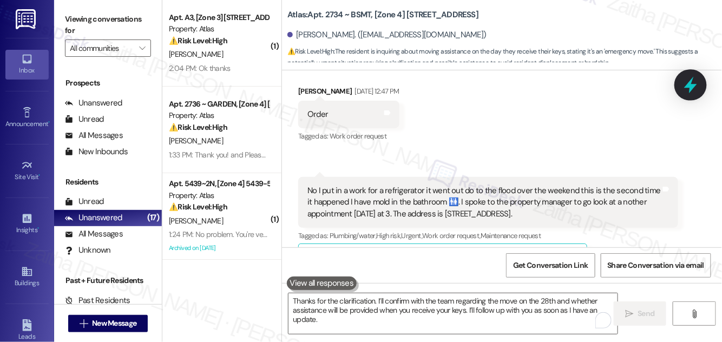
click at [686, 88] on icon at bounding box center [691, 85] width 18 height 18
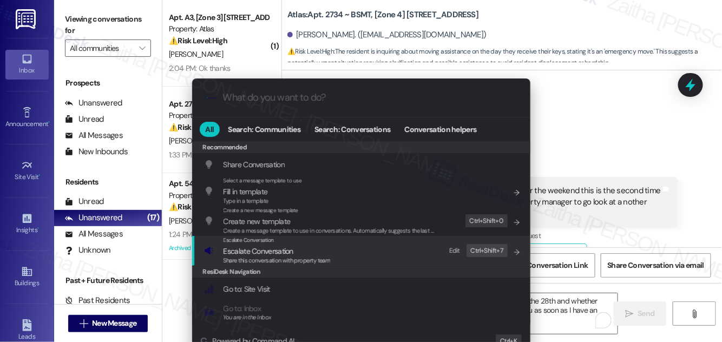
click at [258, 252] on span "Escalate Conversation" at bounding box center [259, 251] width 70 height 10
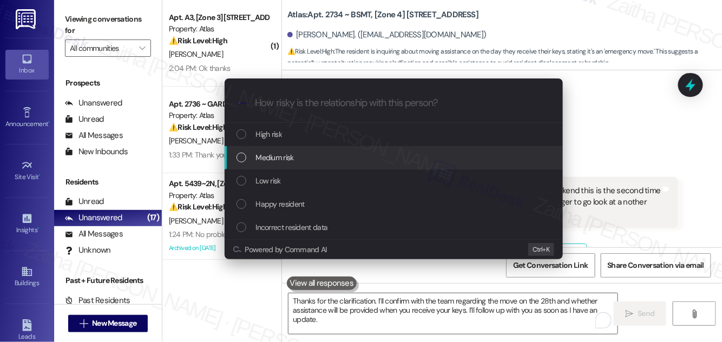
click at [286, 156] on span "Medium risk" at bounding box center [275, 158] width 38 height 12
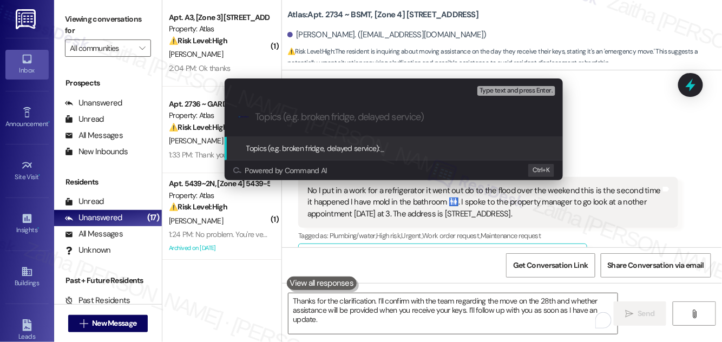
paste input "Move-In Assistance Confirmation"
type input "Move-In Assistance Confirmation"
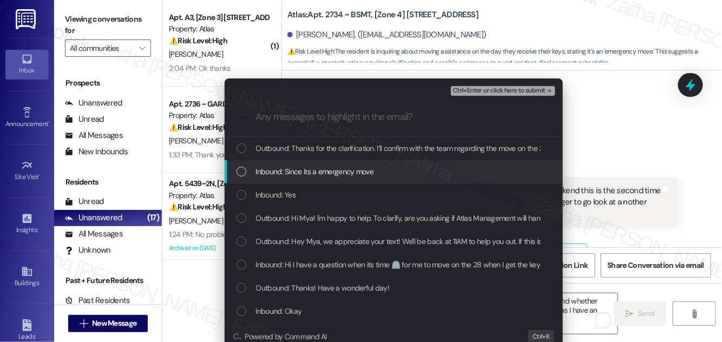
click at [341, 171] on span "Inbound: Since its a emergency move" at bounding box center [315, 172] width 118 height 12
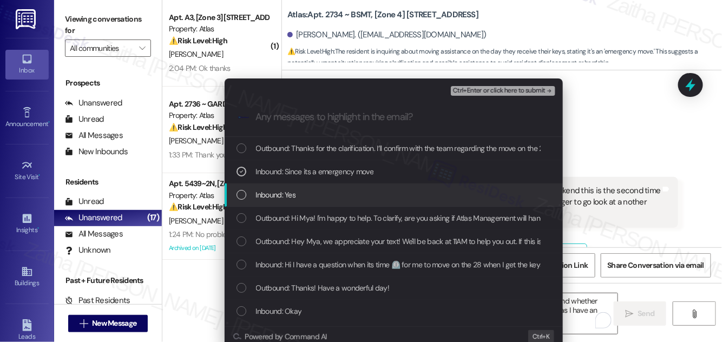
click at [335, 193] on div "Inbound: Yes" at bounding box center [395, 195] width 317 height 12
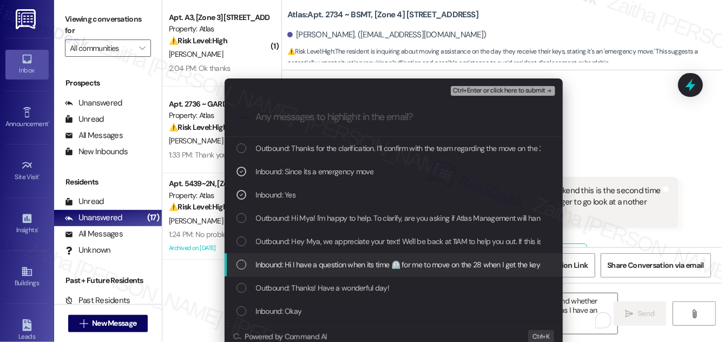
click at [354, 265] on span "Inbound: Hi I have a question when its time ⏲️ for me to move on the 28 when I …" at bounding box center [442, 265] width 373 height 12
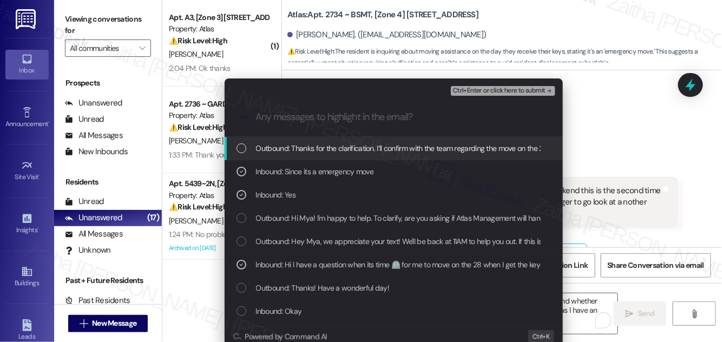
click at [503, 94] on span "Ctrl+Enter or click here to submit" at bounding box center [499, 91] width 93 height 8
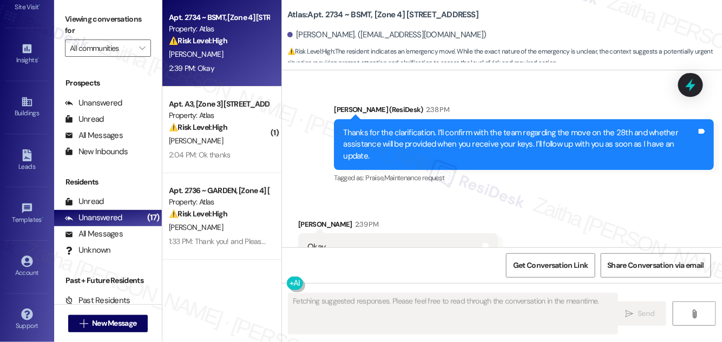
scroll to position [6374, 0]
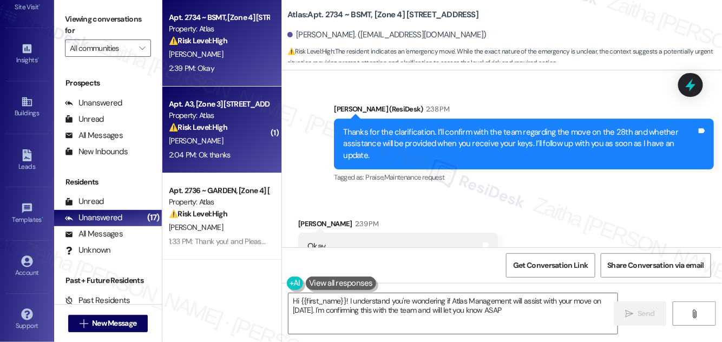
type textarea "Hi {{first_name}}! I understand you're wondering if Atlas Management will assis…"
click at [238, 154] on div "2:04 PM: Ok thanks 2:04 PM: Ok thanks" at bounding box center [219, 155] width 102 height 14
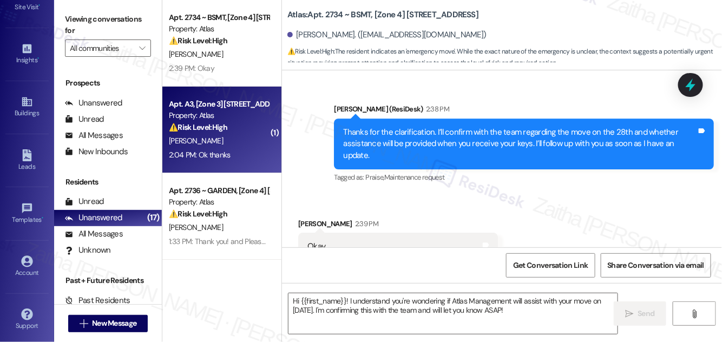
type textarea "Fetching suggested responses. Please feel free to read through the conversation…"
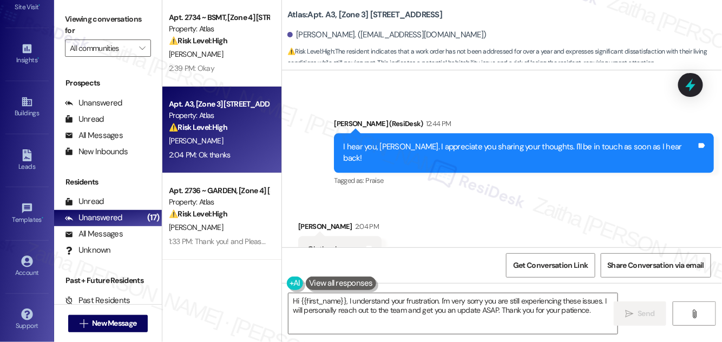
scroll to position [3552, 0]
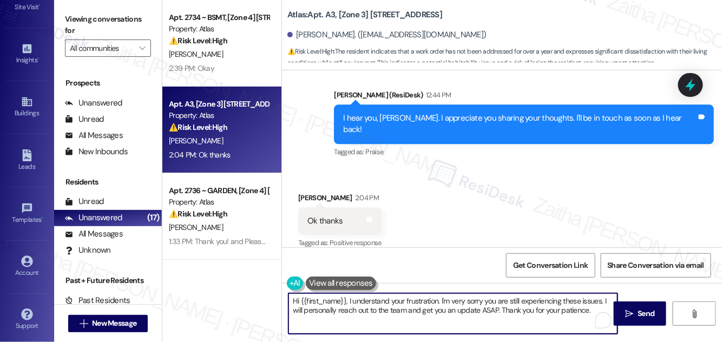
drag, startPoint x: 310, startPoint y: 303, endPoint x: 598, endPoint y: 311, distance: 287.7
click at [596, 312] on textarea "Hi {{first_name}}, I understand your frustration. I'm very sorry you are still …" at bounding box center [453, 314] width 329 height 41
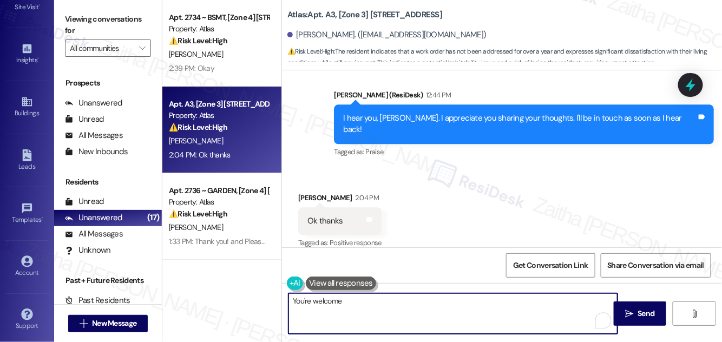
type textarea "You're welcome!"
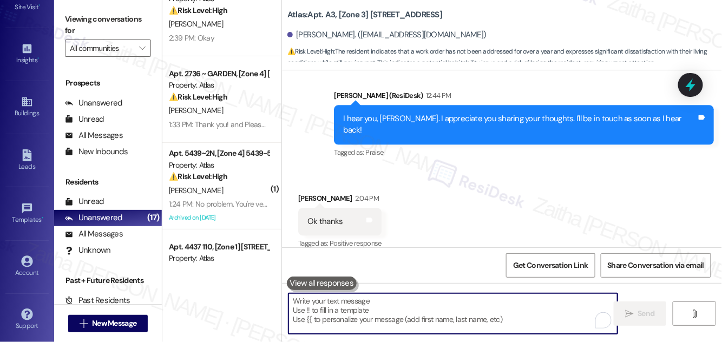
scroll to position [0, 0]
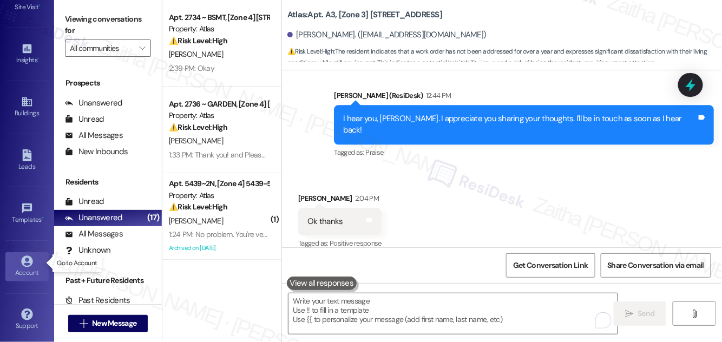
click at [29, 256] on icon at bounding box center [26, 261] width 11 height 11
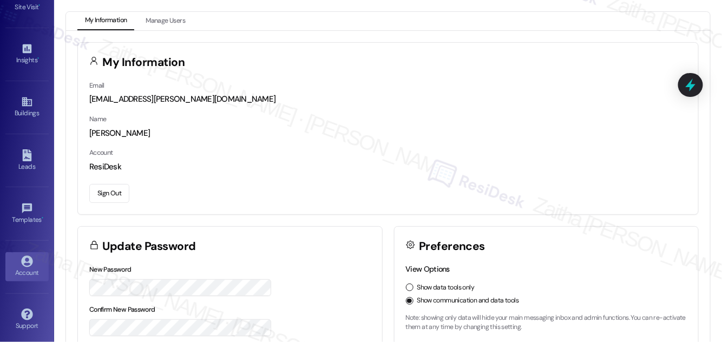
click at [114, 193] on button "Sign Out" at bounding box center [109, 193] width 40 height 19
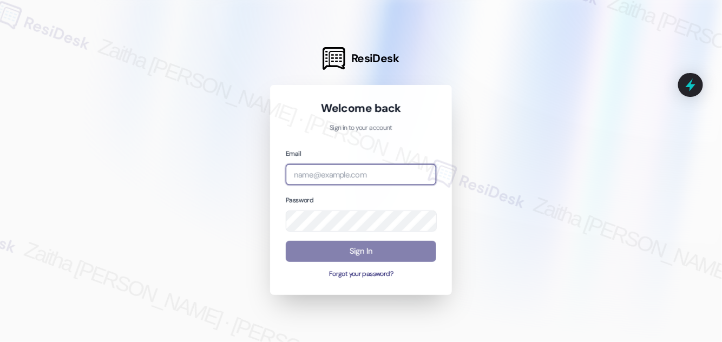
click at [329, 174] on input "email" at bounding box center [361, 174] width 151 height 21
type input "automated-surveys-grant_main-zaitha.mae.garcia@grant_main.com"
